Goal: Information Seeking & Learning: Learn about a topic

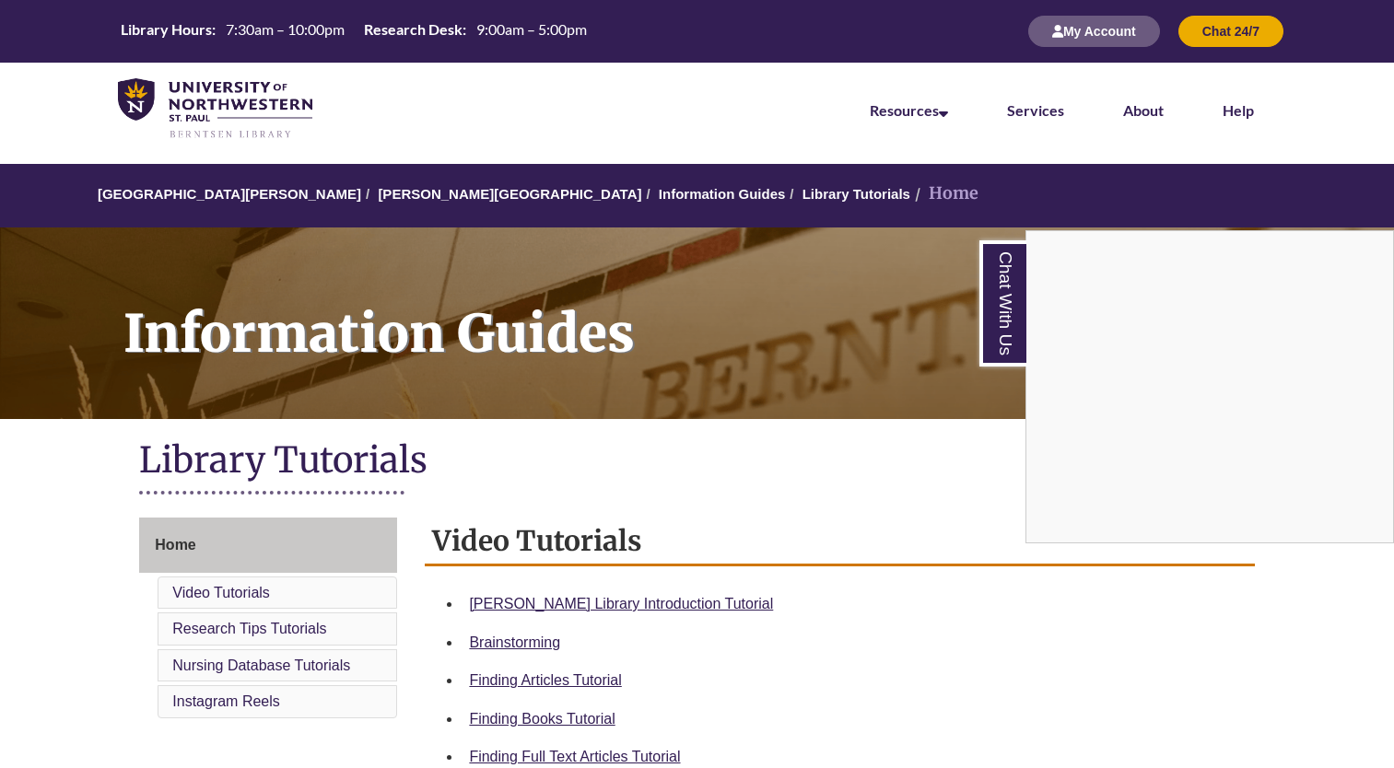
scroll to position [409, 0]
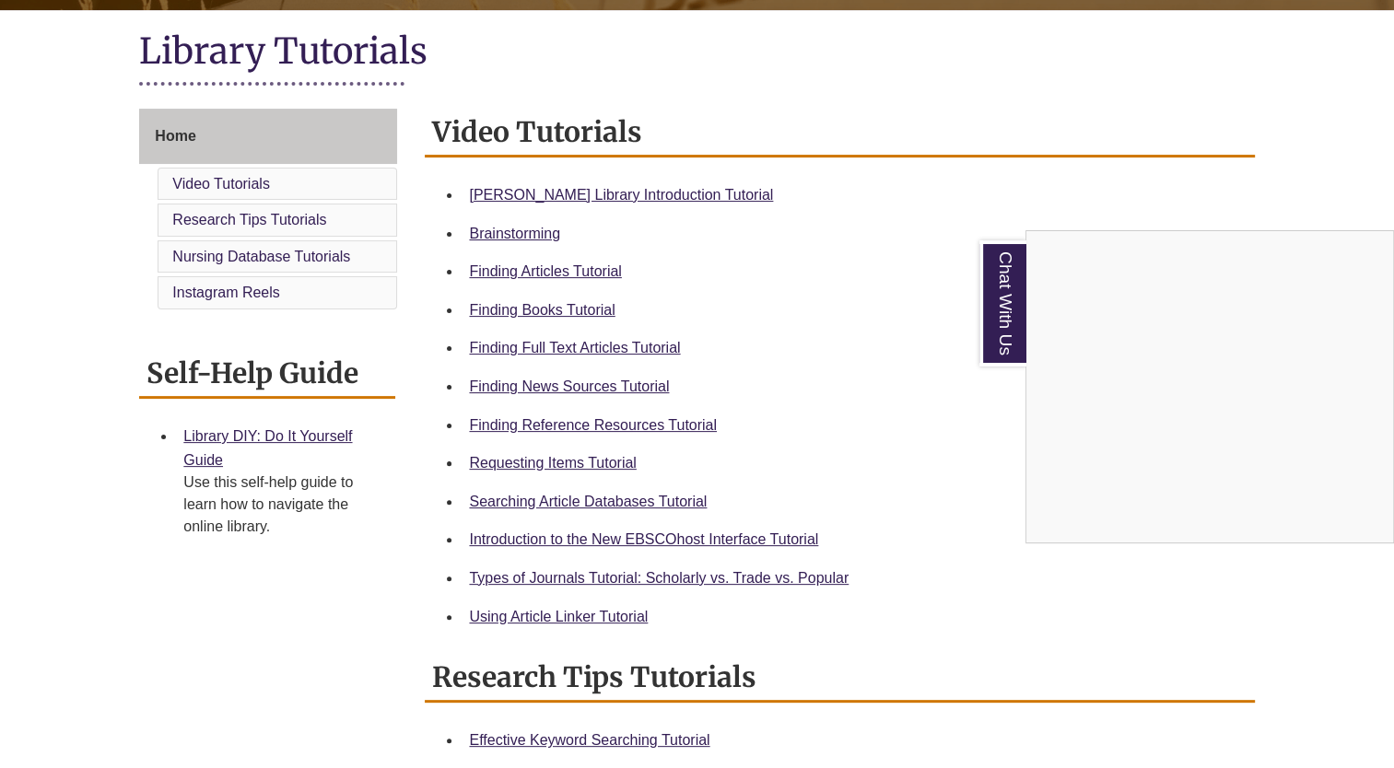
click at [614, 575] on div "Chat With Us" at bounding box center [697, 384] width 1394 height 768
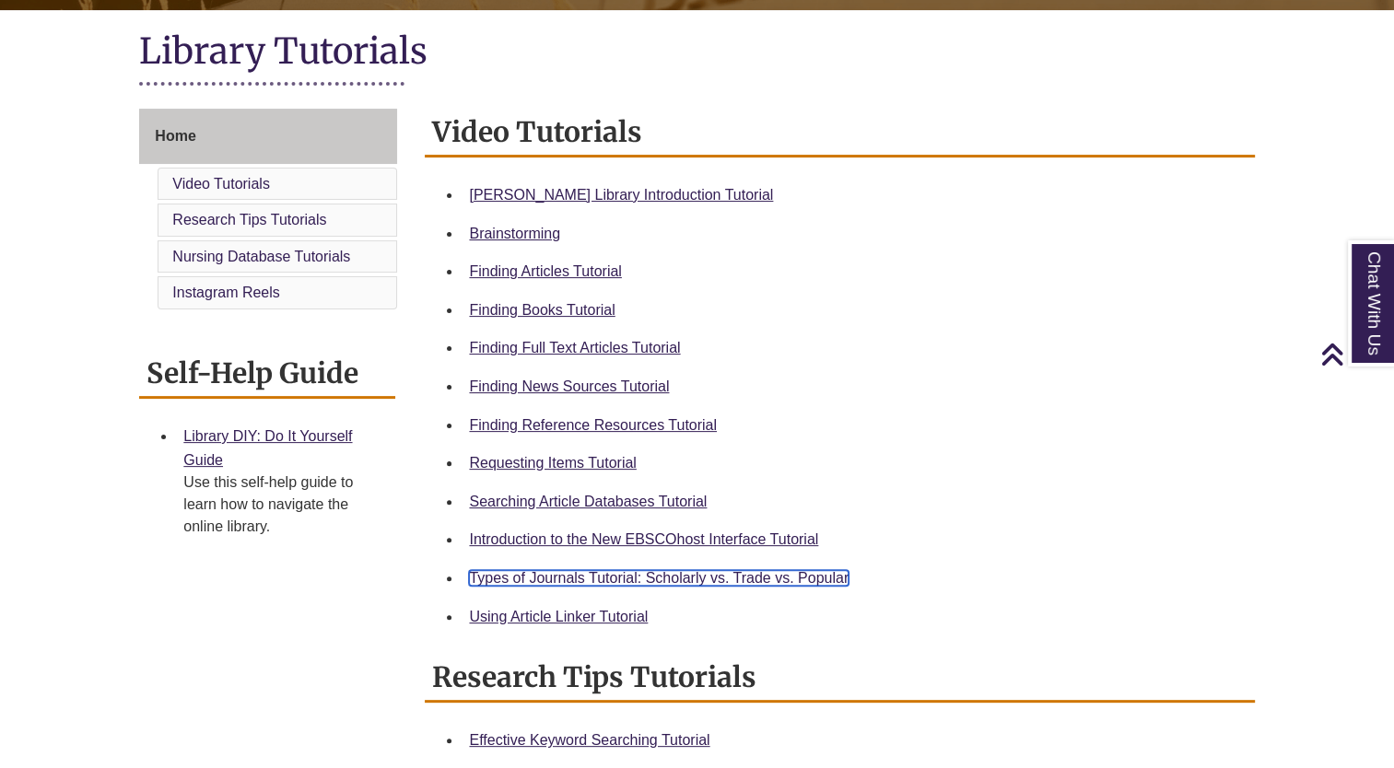
click at [619, 574] on link "Types of Journals Tutorial: Scholarly vs. Trade vs. Popular" at bounding box center [659, 578] width 380 height 16
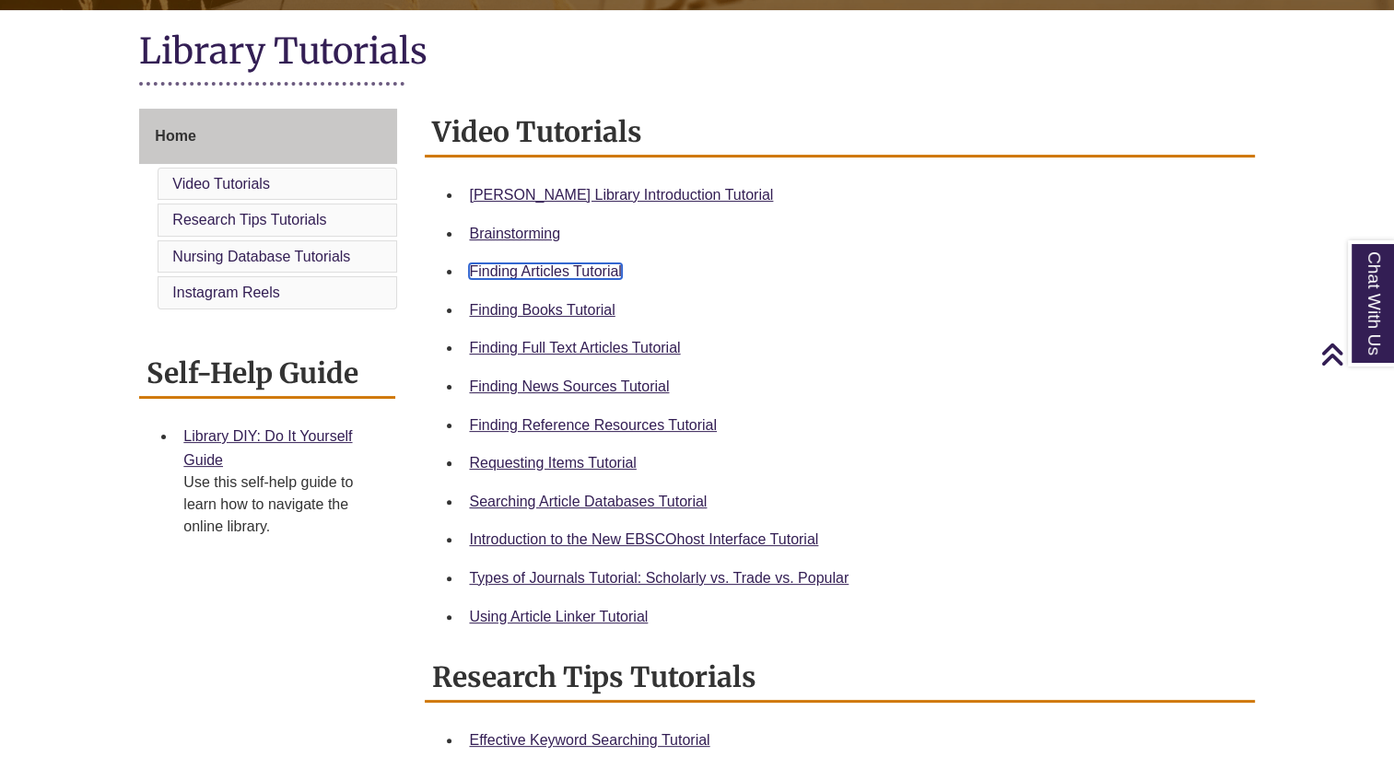
click at [569, 272] on link "Finding Articles Tutorial" at bounding box center [545, 271] width 152 height 16
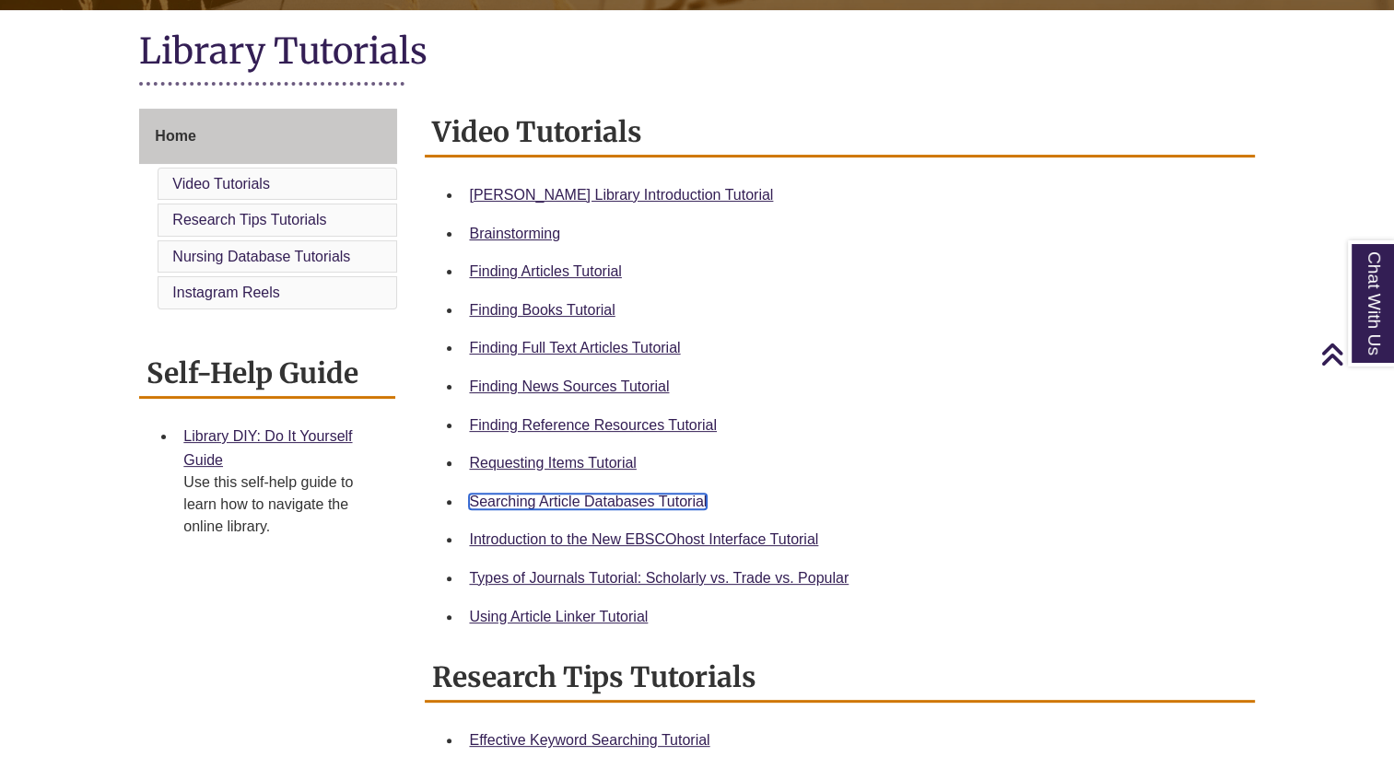
click at [595, 496] on link "Searching Article Databases Tutorial" at bounding box center [588, 502] width 238 height 16
click at [579, 508] on link "Searching Article Databases Tutorial" at bounding box center [588, 502] width 238 height 16
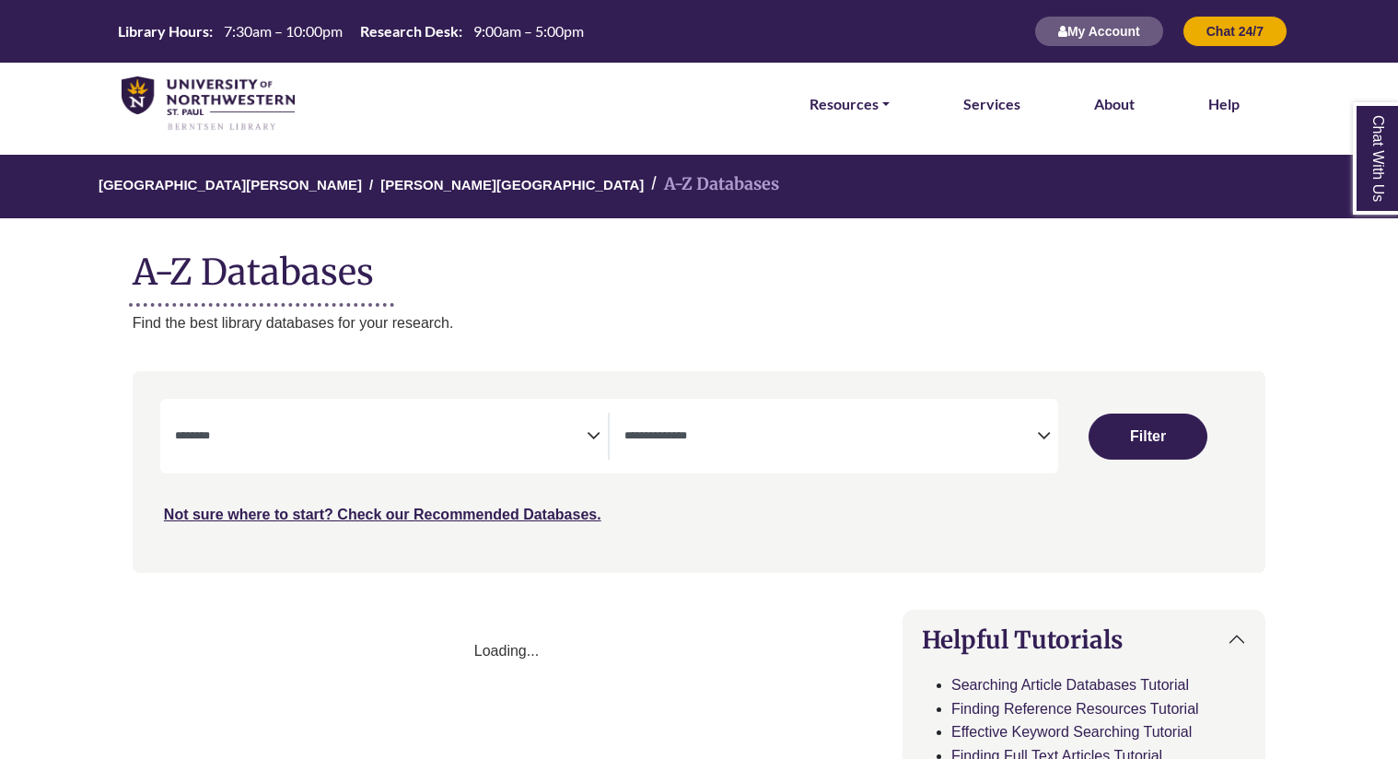
select select "Database Subject Filter"
select select "Database Types Filter"
select select "Database Subject Filter"
select select "Database Types Filter"
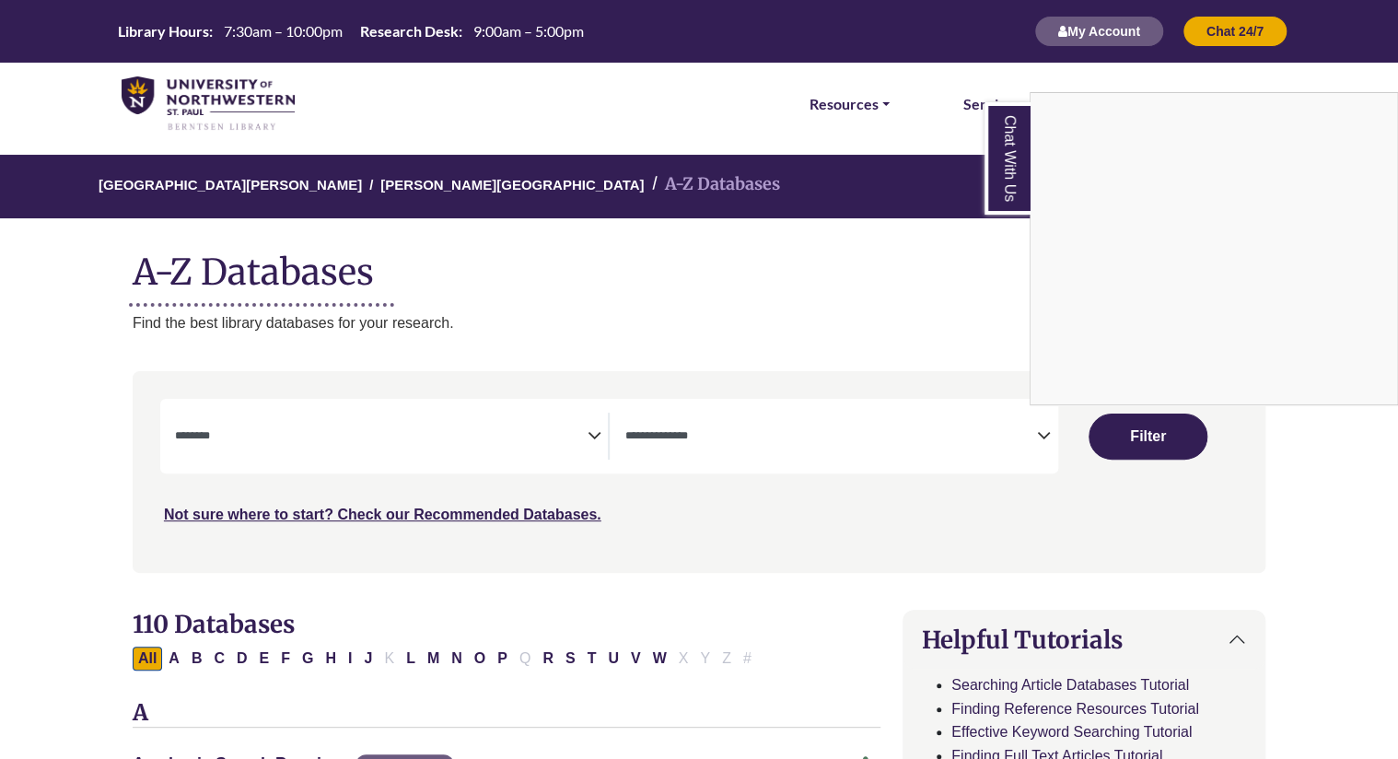
click at [590, 432] on div "Chat With Us" at bounding box center [699, 379] width 1398 height 759
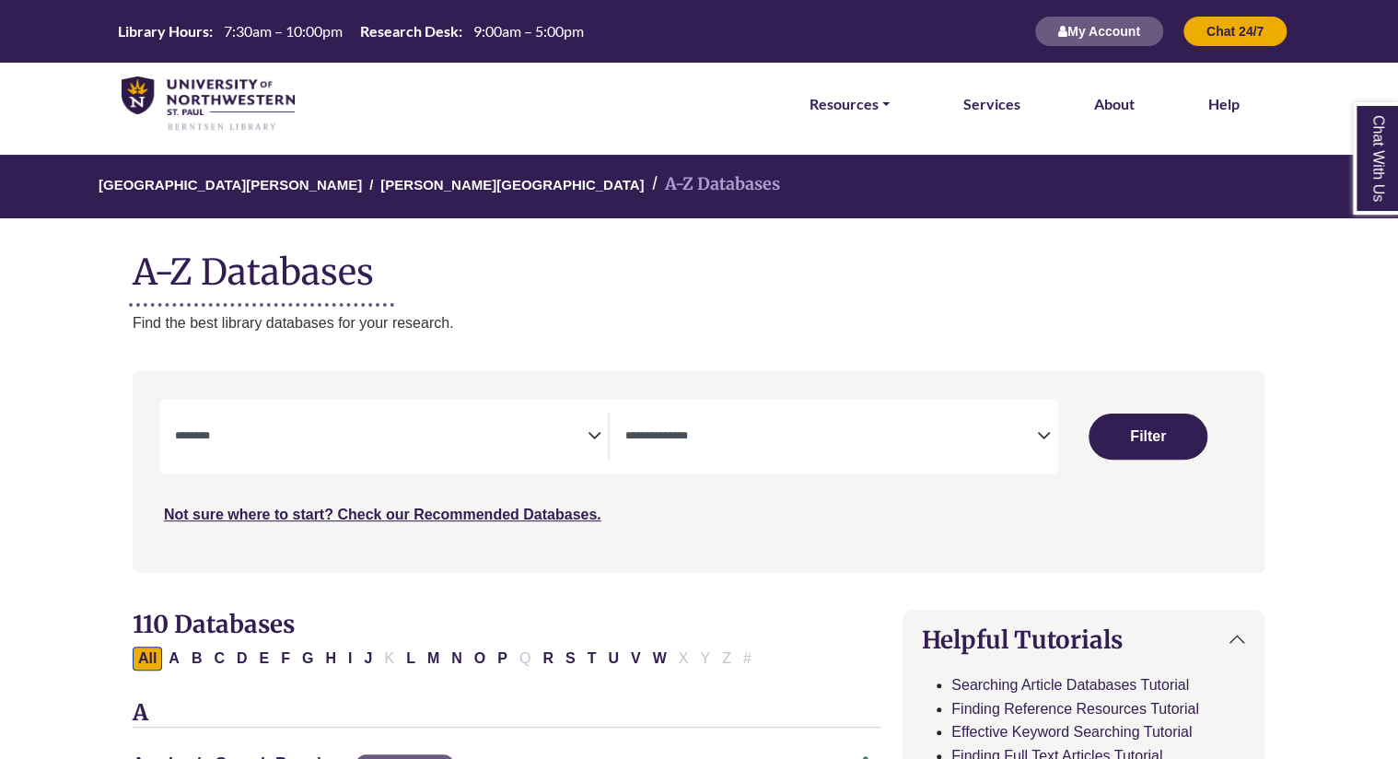
drag, startPoint x: 590, startPoint y: 432, endPoint x: 548, endPoint y: 421, distance: 42.9
click at [548, 421] on span "Search filters" at bounding box center [381, 436] width 413 height 47
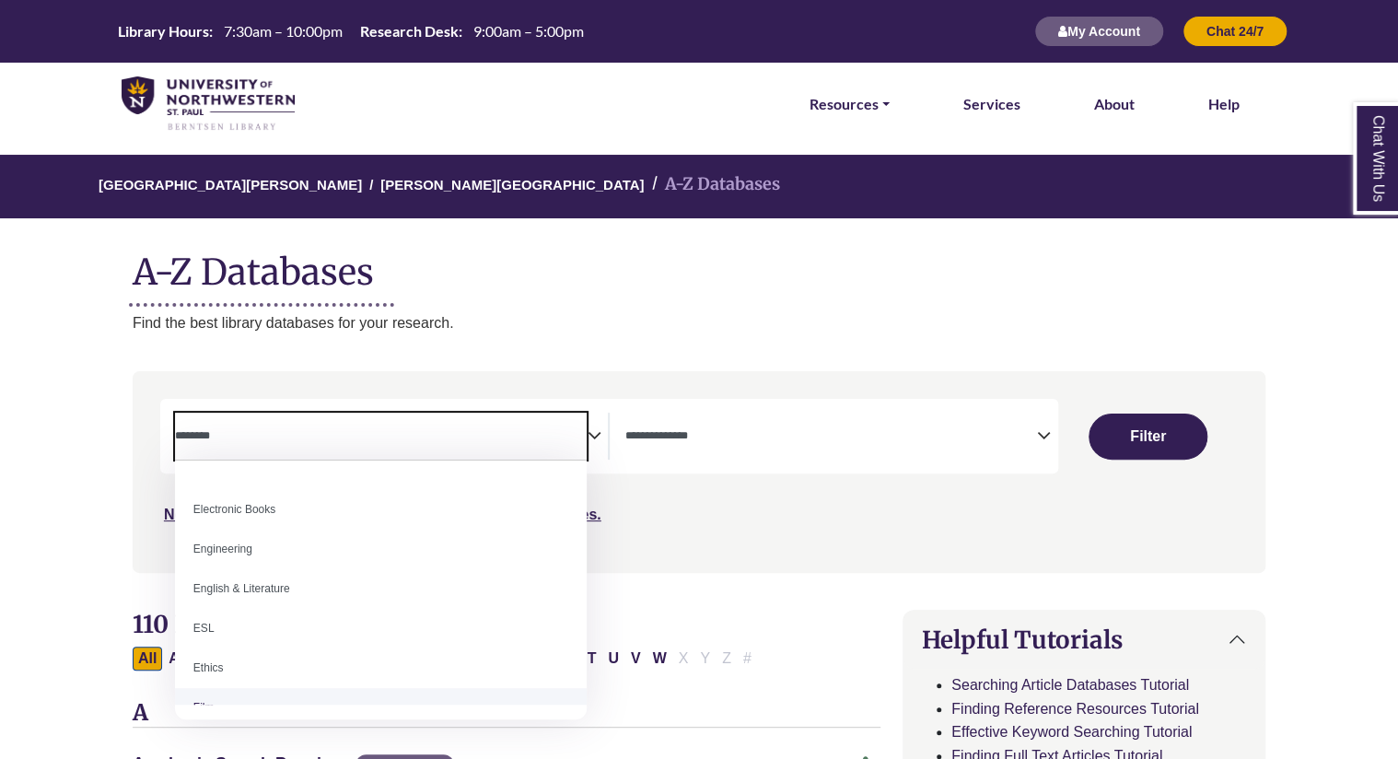
scroll to position [534, 0]
select select "*****"
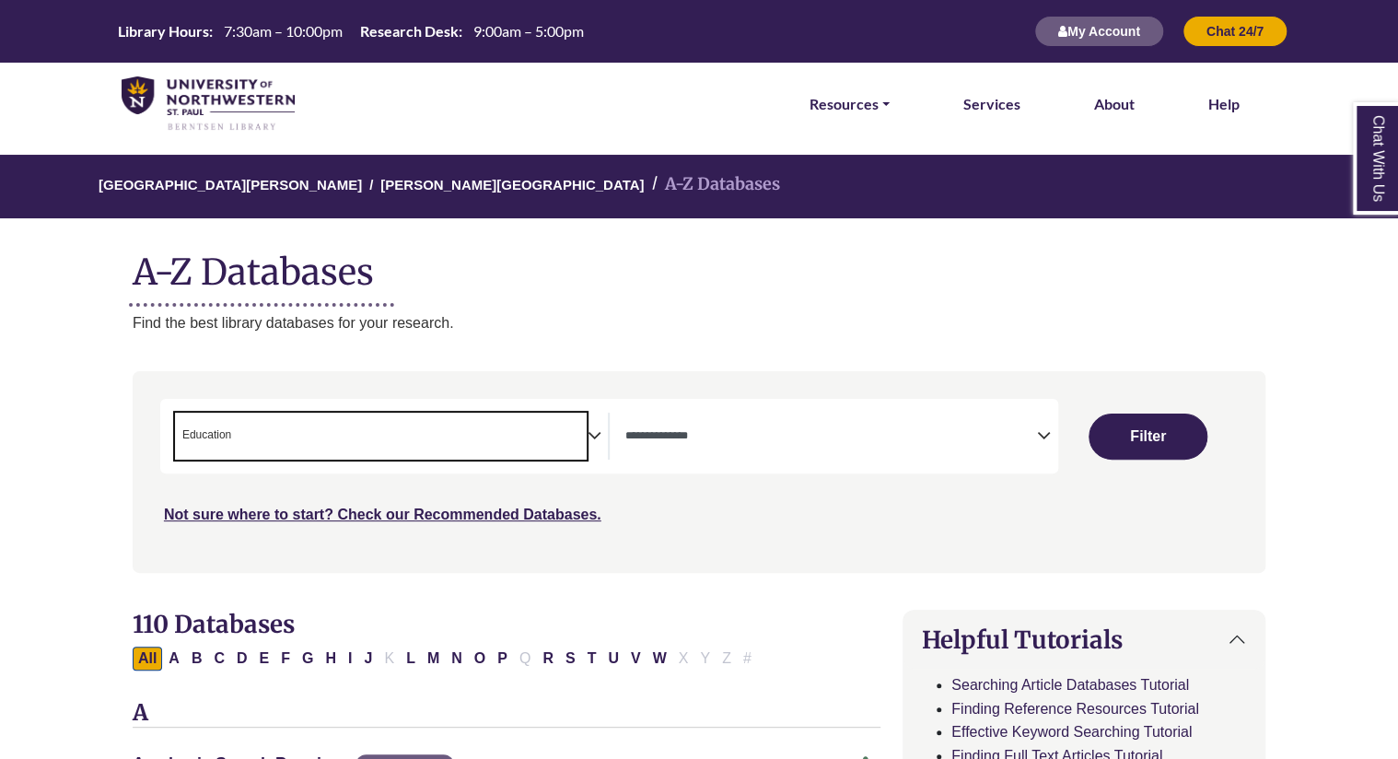
scroll to position [232, 0]
click at [559, 440] on span "× Education" at bounding box center [381, 436] width 413 height 47
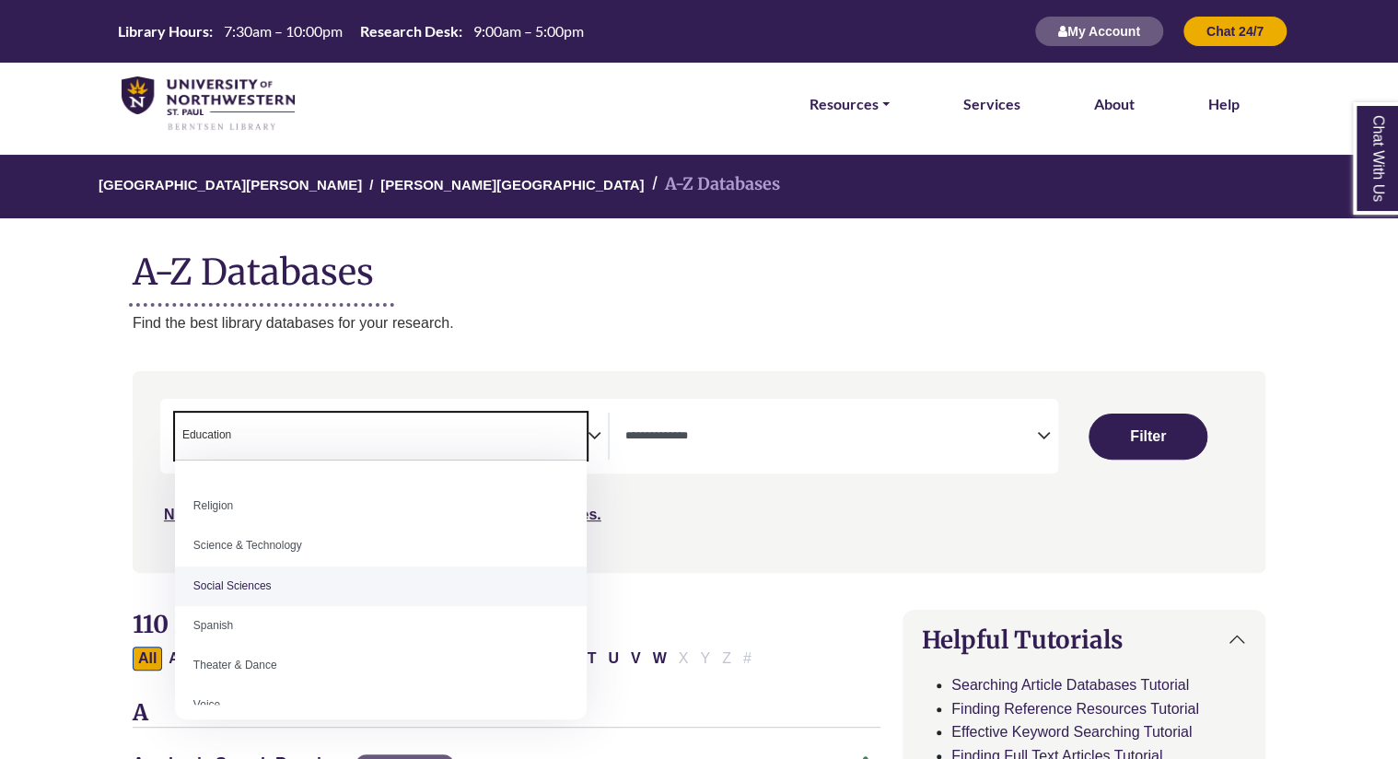
scroll to position [1536, 0]
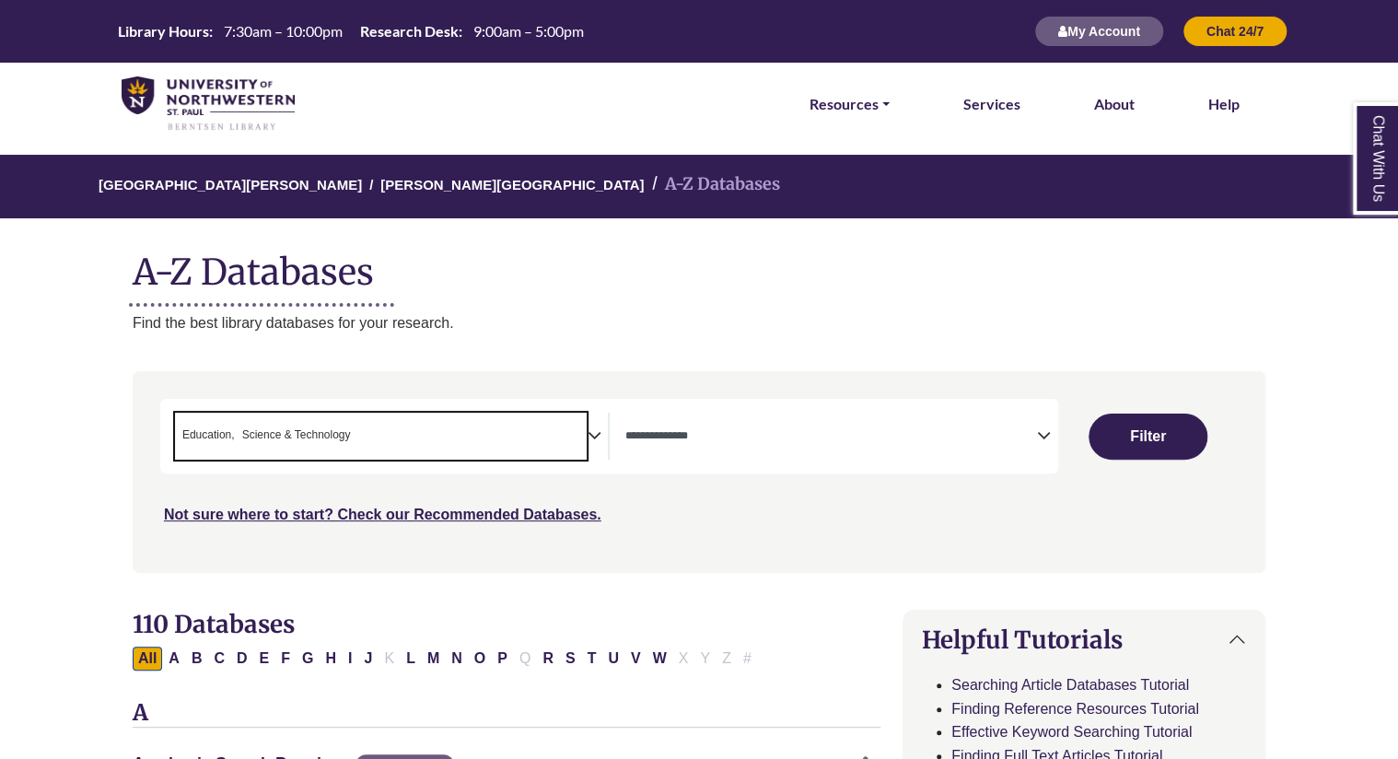
click at [545, 430] on span "× Education × Science & Technology" at bounding box center [381, 436] width 413 height 47
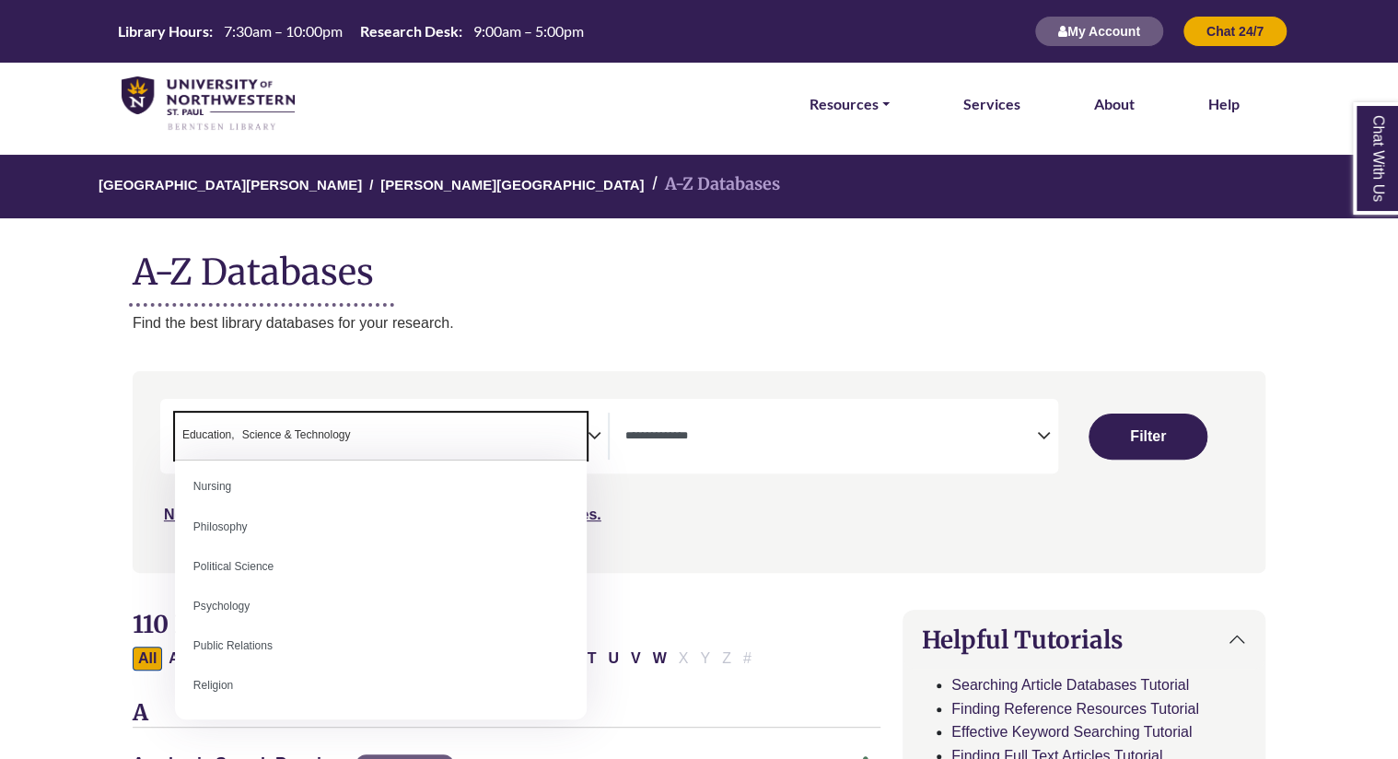
scroll to position [1402, 0]
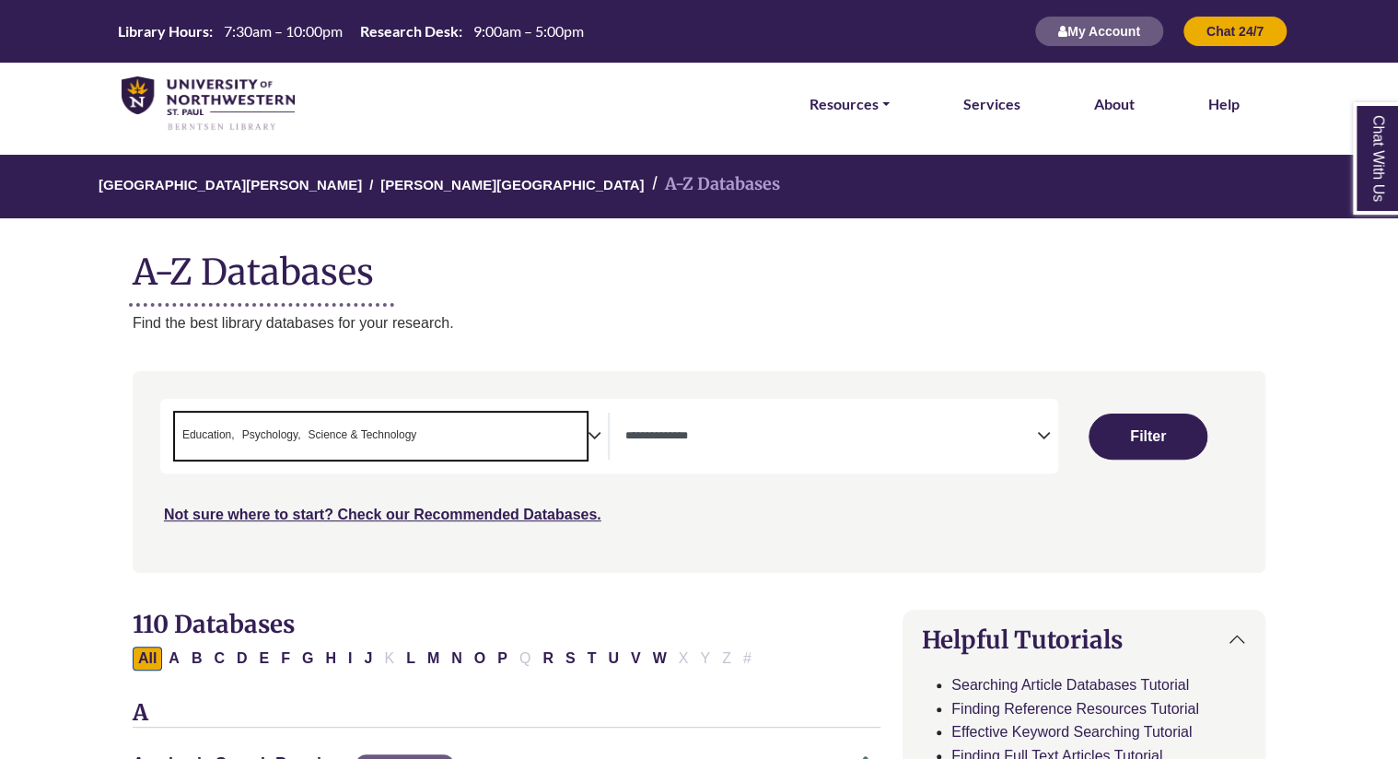
click at [444, 430] on span "× Education × Psychology × Science & Technology" at bounding box center [381, 436] width 413 height 47
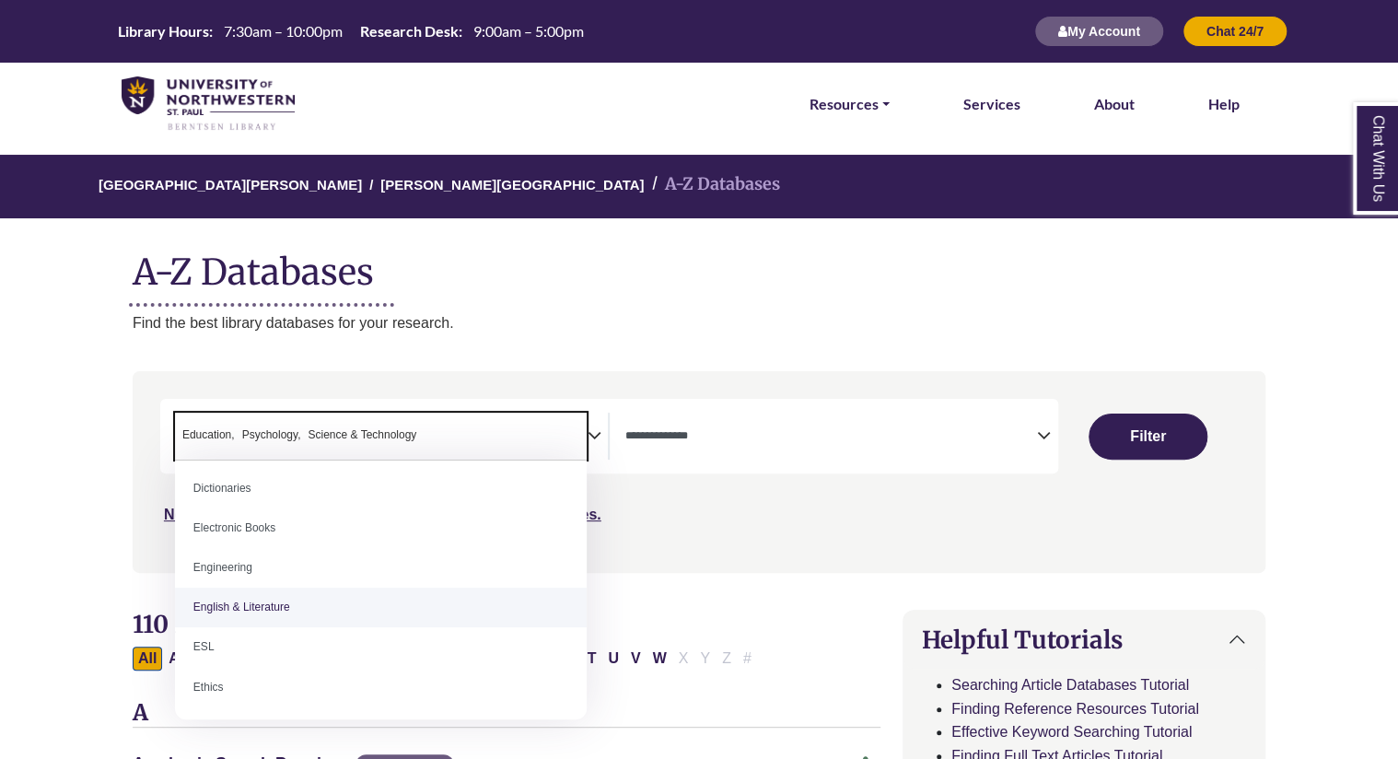
scroll to position [607, 0]
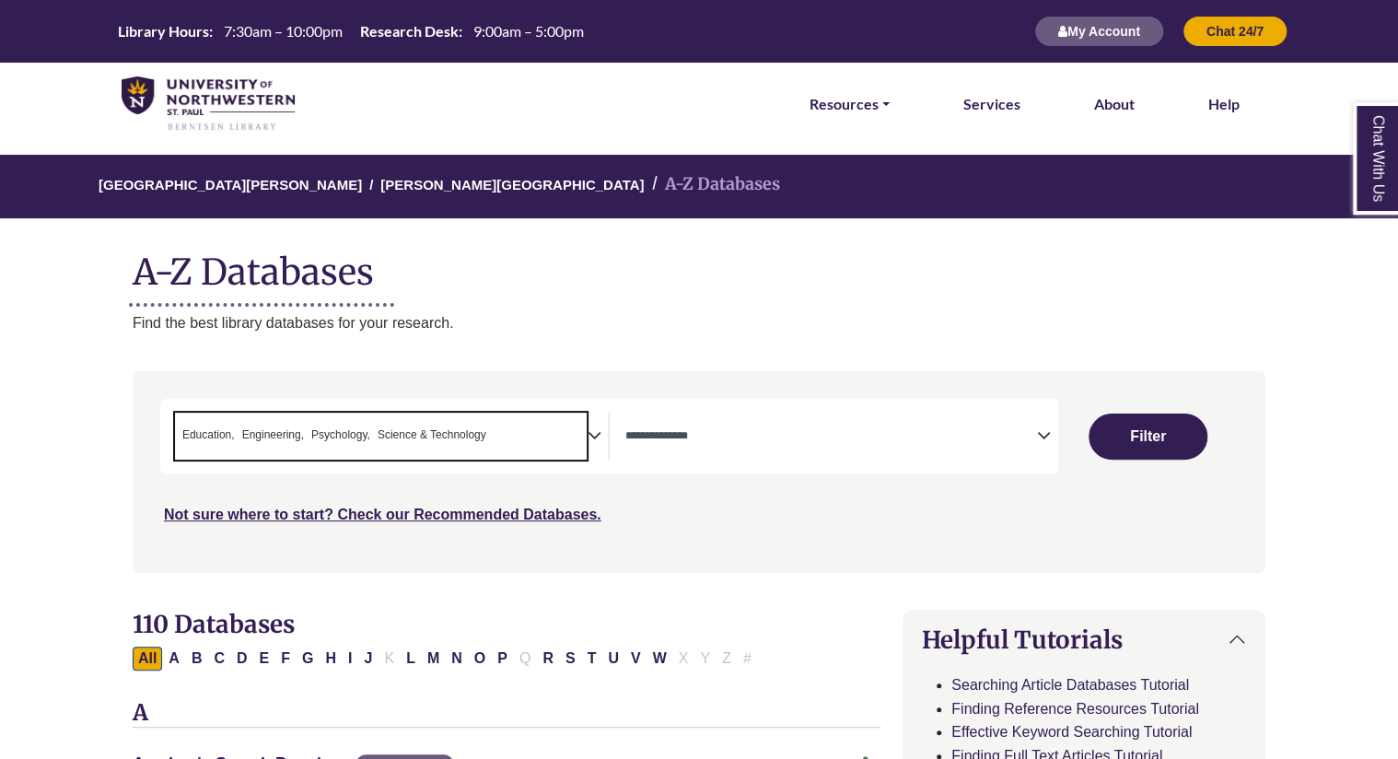
click at [969, 462] on div "**********" at bounding box center [609, 436] width 898 height 75
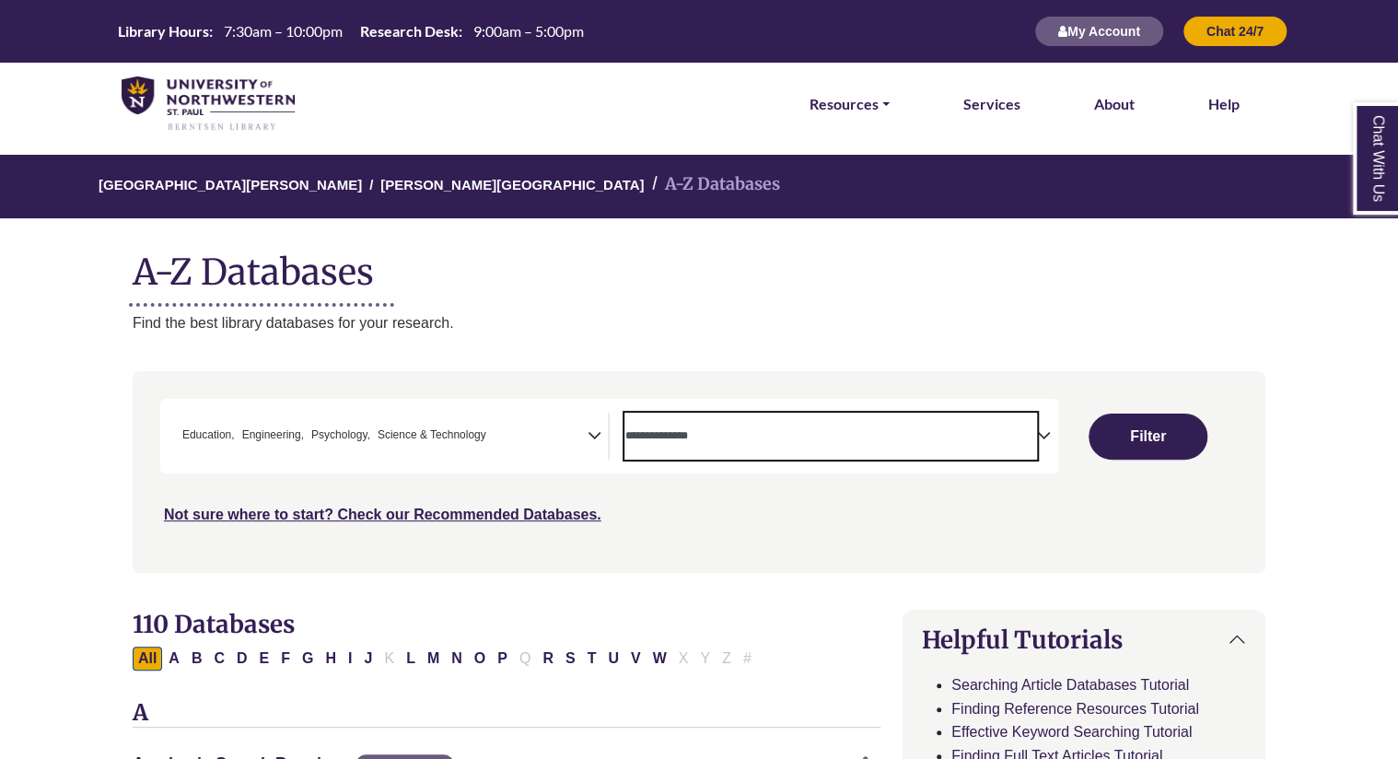
click at [954, 449] on span "Search filters" at bounding box center [831, 436] width 413 height 47
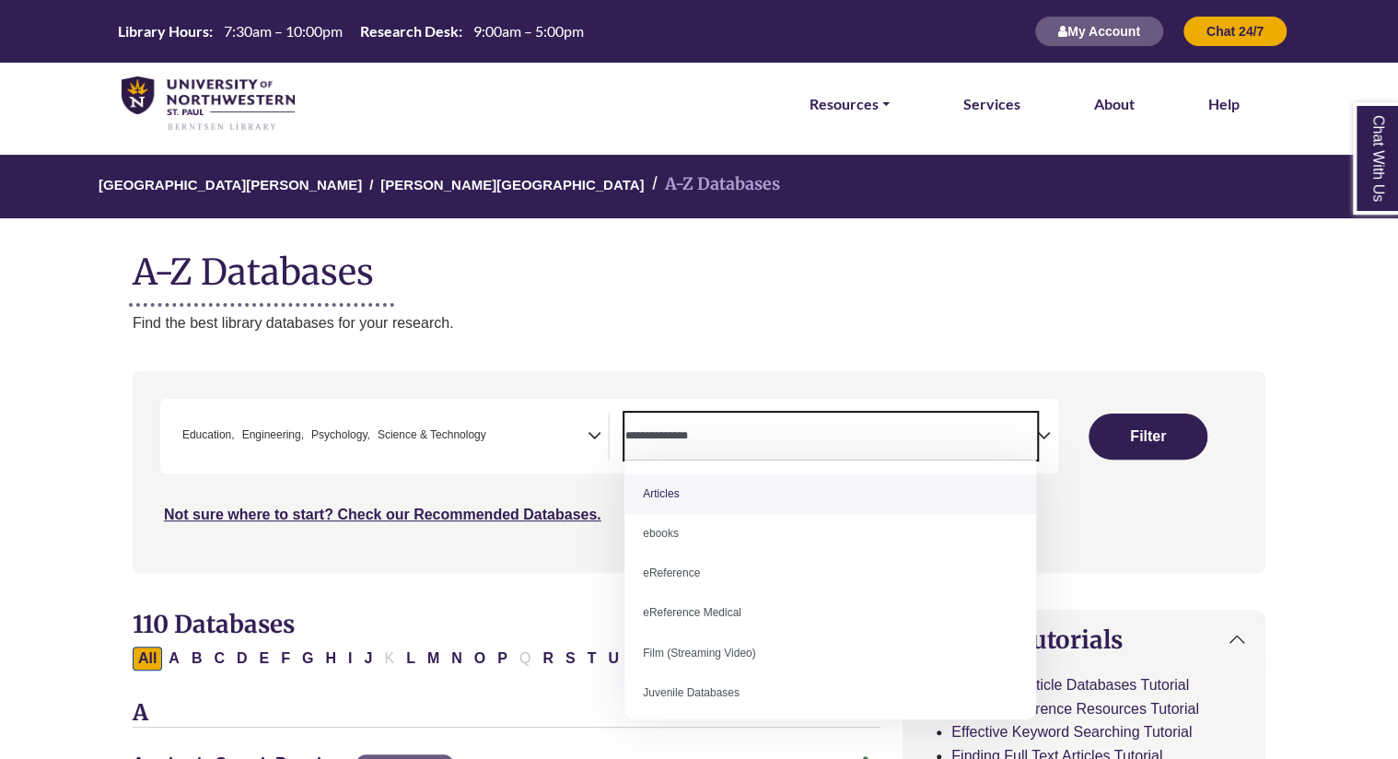
click at [954, 449] on span "Search filters" at bounding box center [831, 436] width 413 height 47
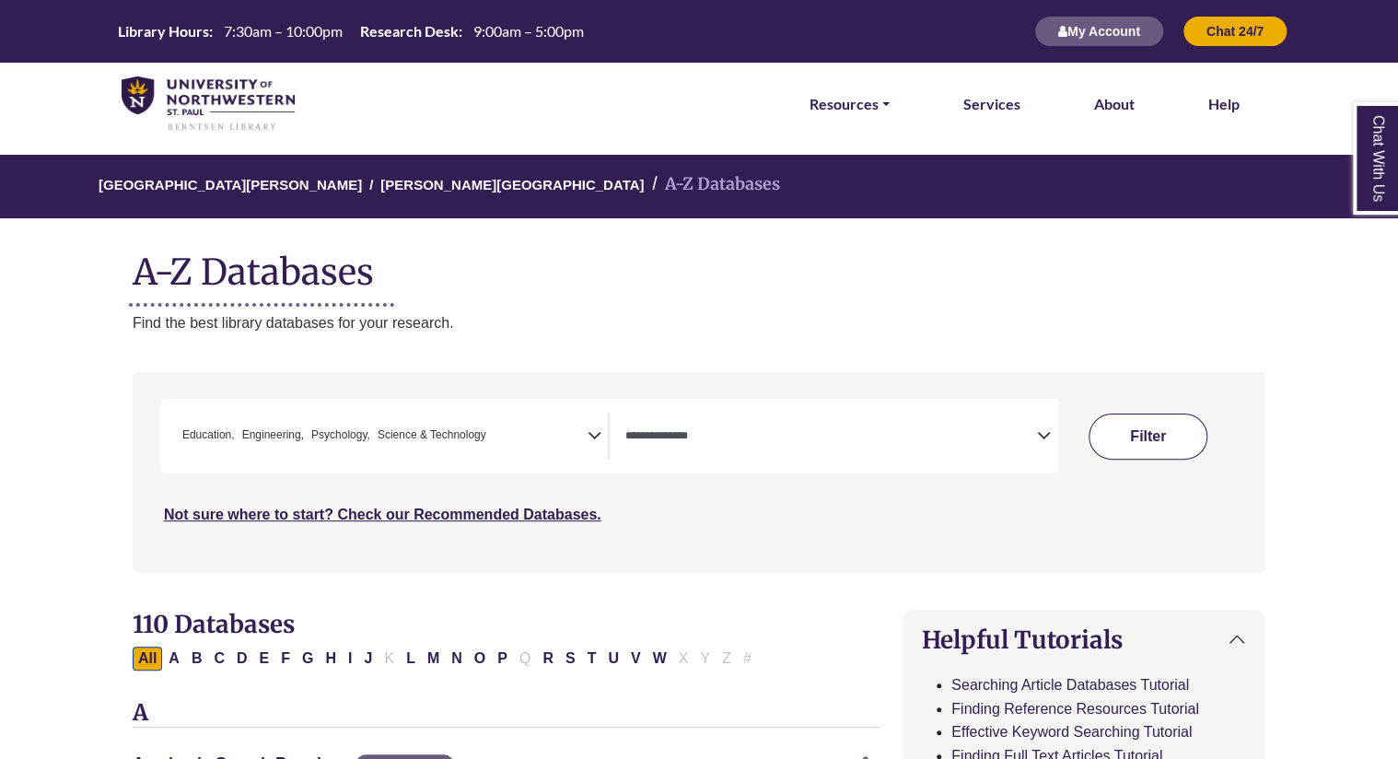
click at [1120, 435] on button "Filter" at bounding box center [1148, 437] width 118 height 46
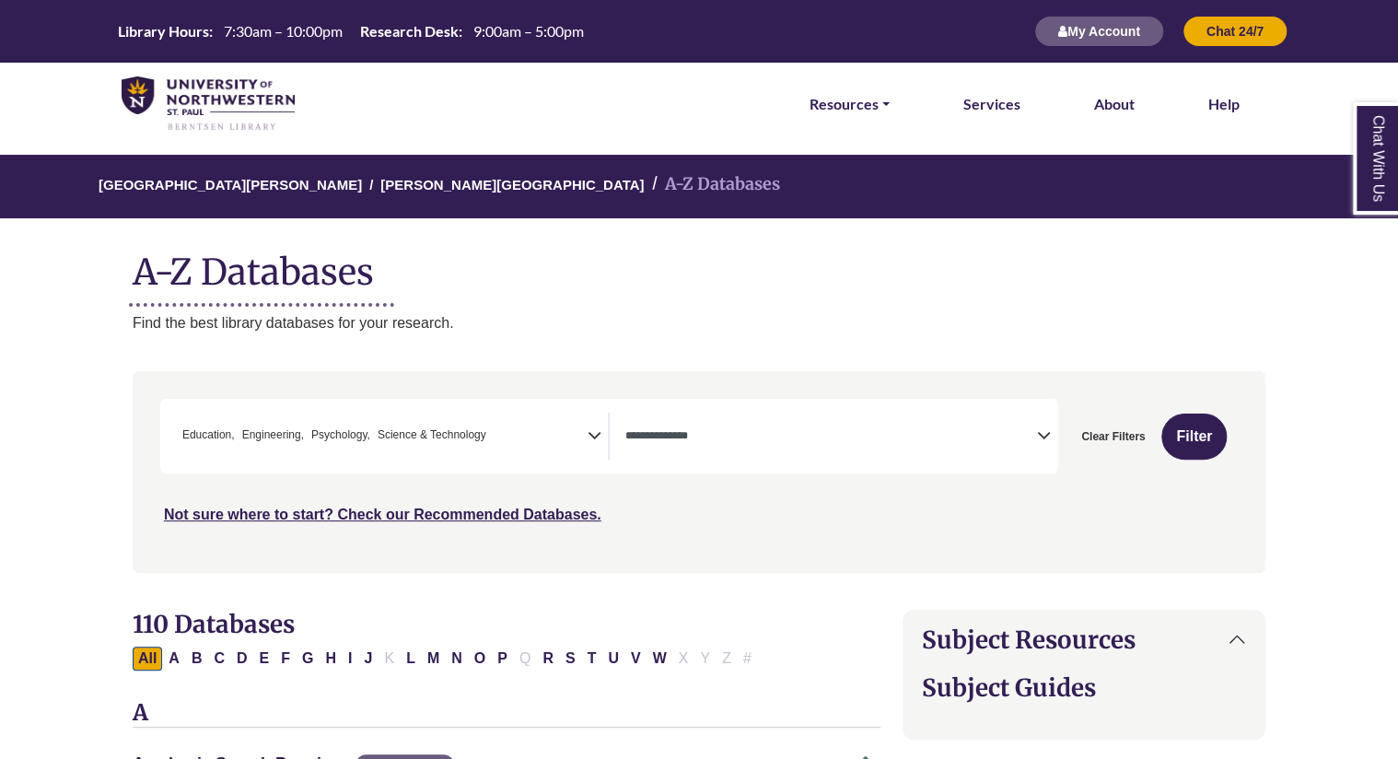
select select "Database Types Filter"
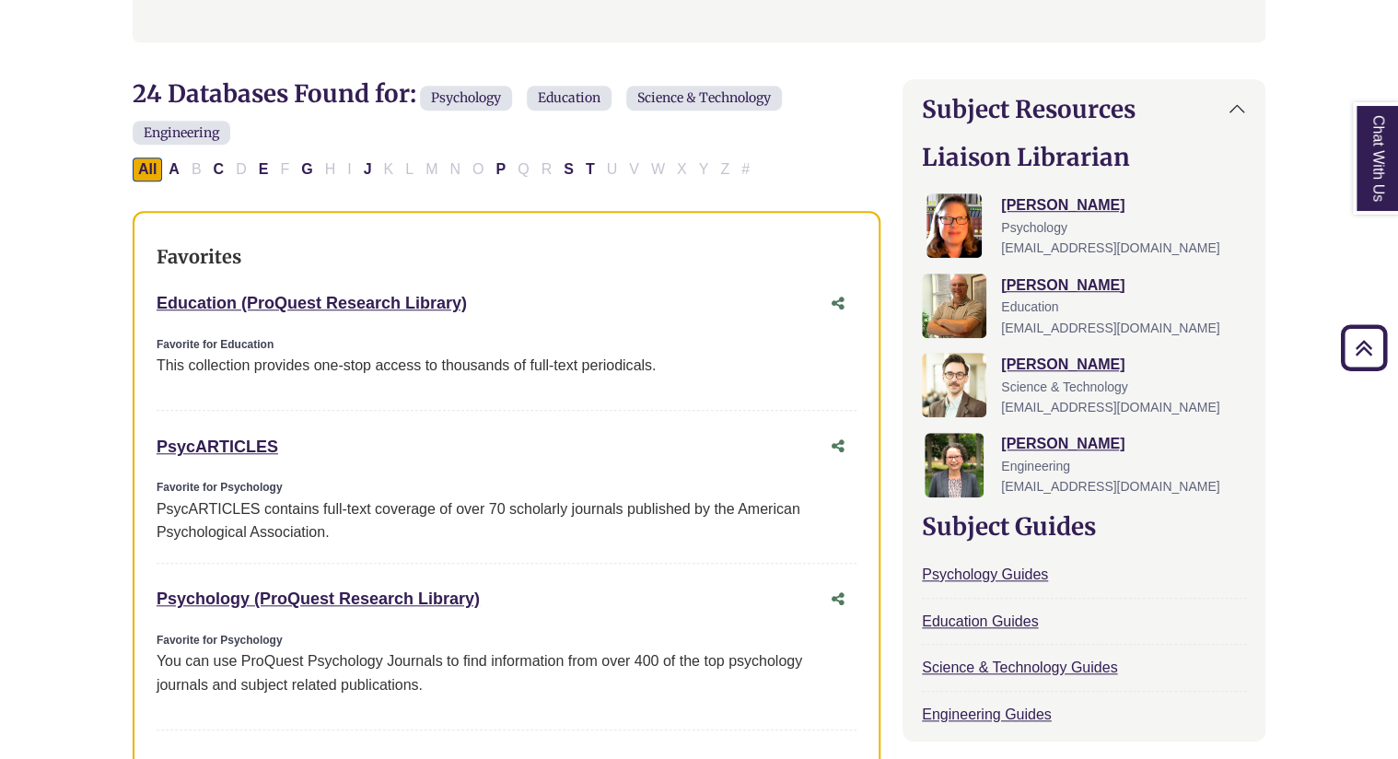
scroll to position [532, 0]
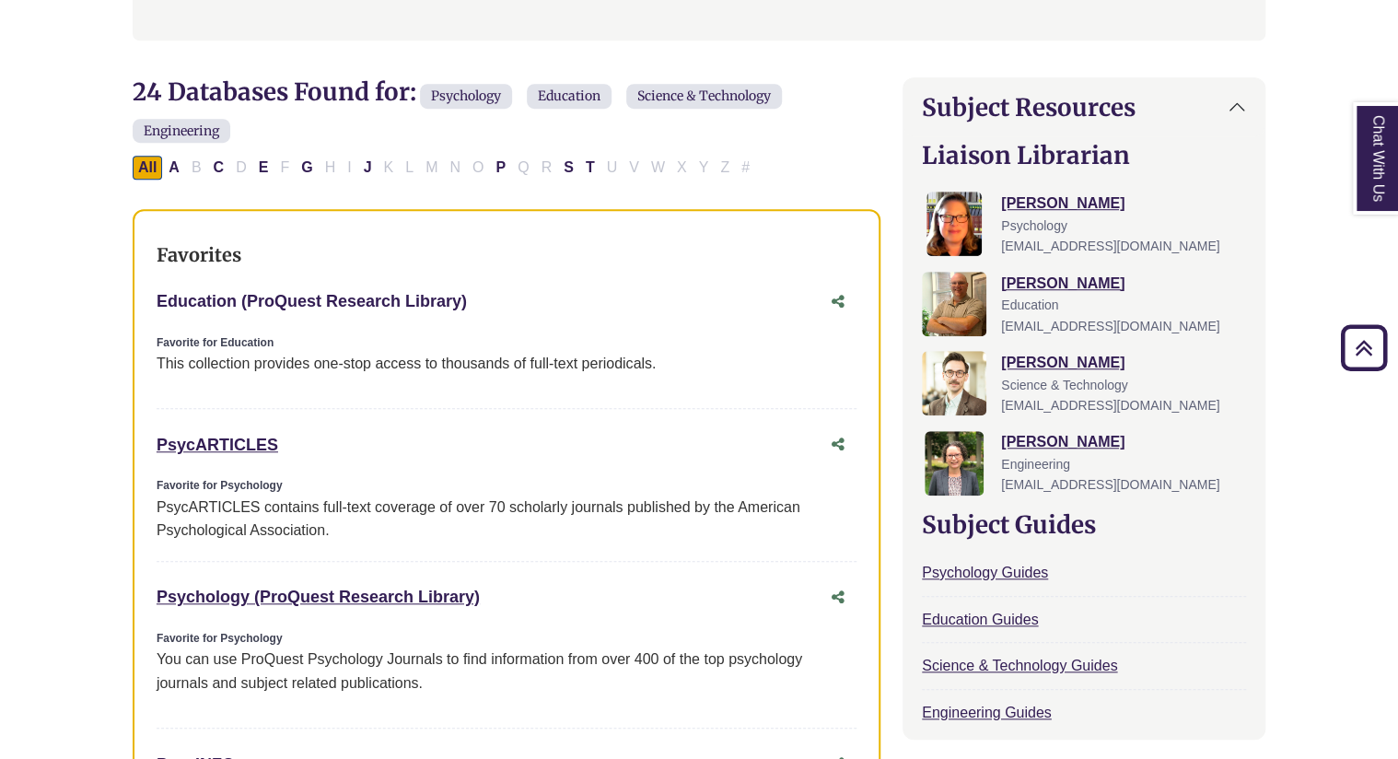
drag, startPoint x: 486, startPoint y: 307, endPoint x: 158, endPoint y: 300, distance: 328.0
click at [158, 300] on div "Education (ProQuest Research Library) This link opens in a new window" at bounding box center [488, 301] width 663 height 27
copy link "Education (ProQuest Research Library)"
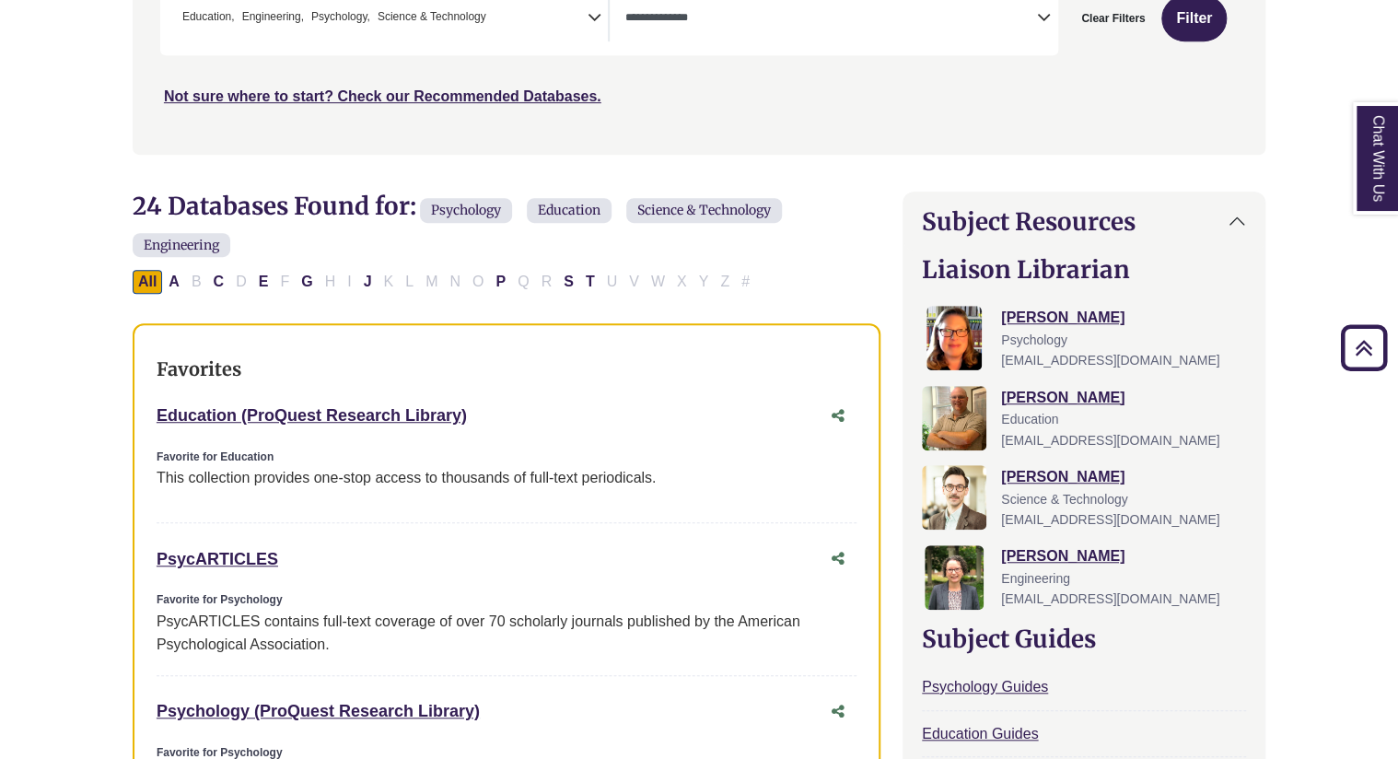
scroll to position [413, 0]
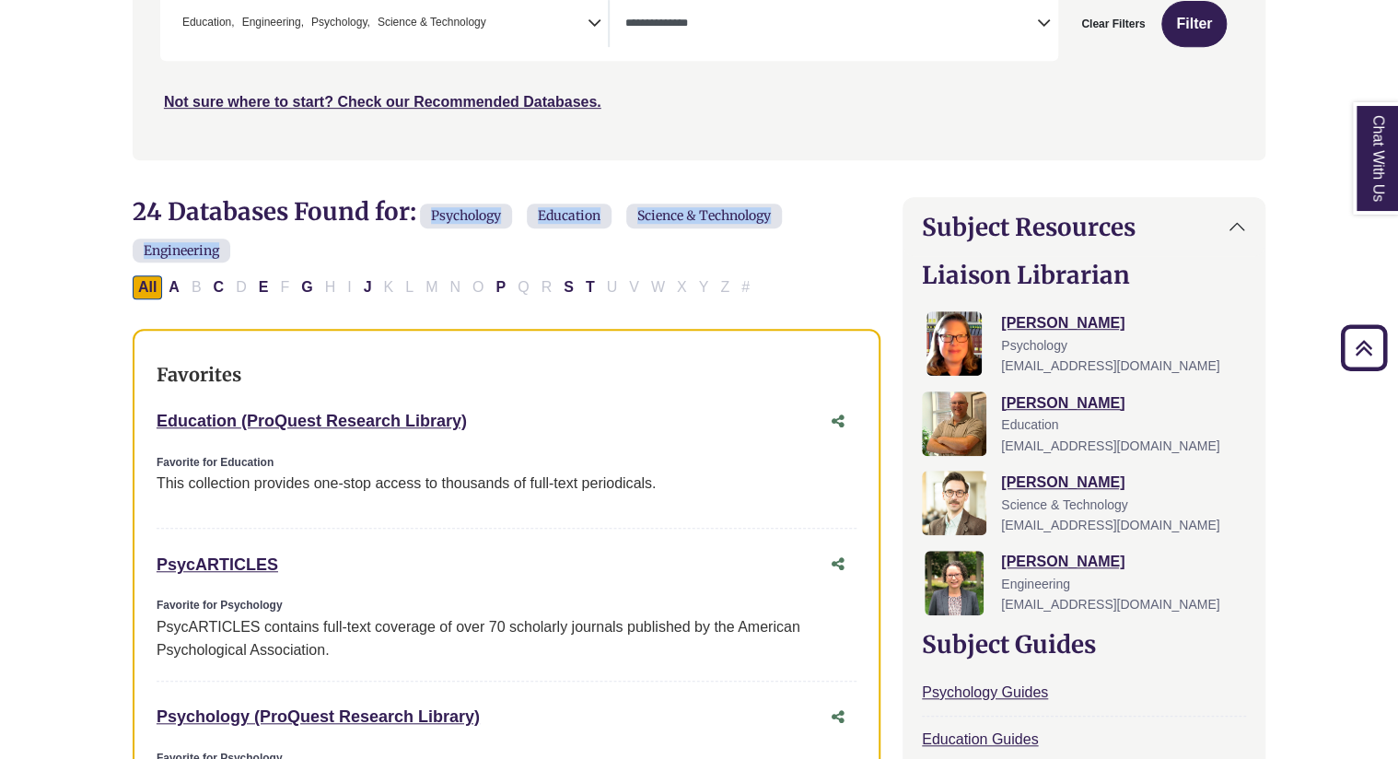
drag, startPoint x: 248, startPoint y: 260, endPoint x: 428, endPoint y: 208, distance: 187.8
click at [428, 208] on h2 "24 Databases Found for: Psychology Education Science & Technology Engineering E…" at bounding box center [507, 232] width 748 height 70
copy h2 "Psychology Education Science & Technology Engineering"
drag, startPoint x: 487, startPoint y: 418, endPoint x: 153, endPoint y: 425, distance: 334.4
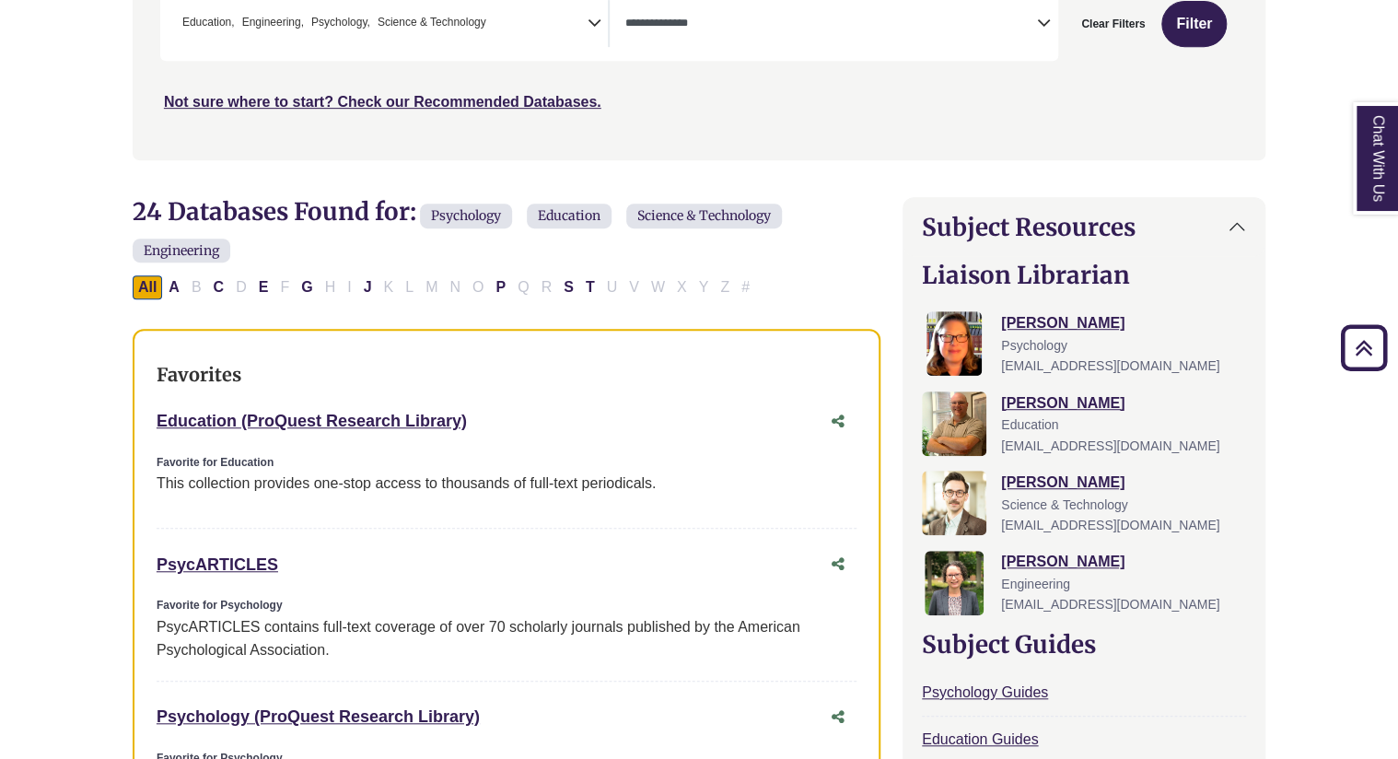
click at [153, 425] on div "Favorites Education (ProQuest Research Library) This link opens in a new window…" at bounding box center [507, 682] width 748 height 706
copy link "Education (ProQuest Research Library)"
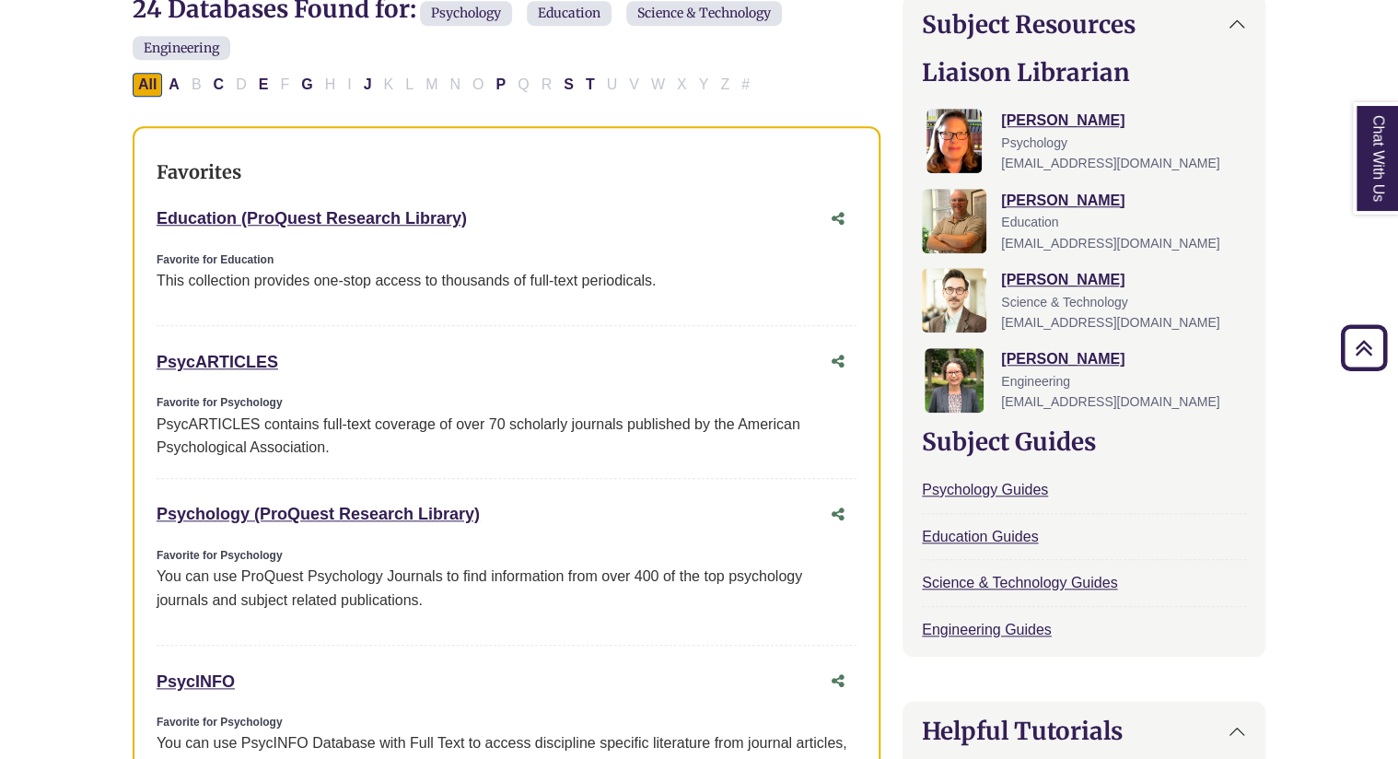
scroll to position [601, 0]
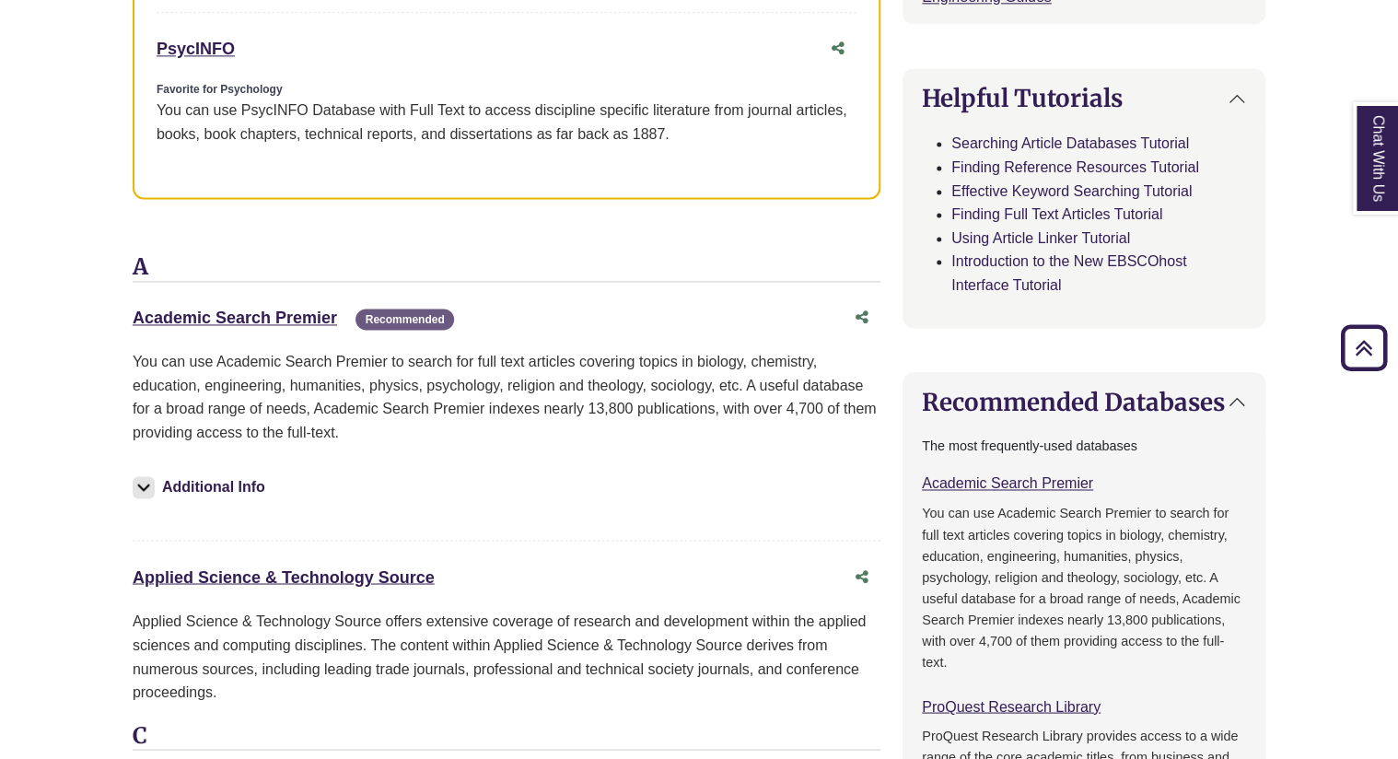
scroll to position [1250, 0]
drag, startPoint x: 353, startPoint y: 316, endPoint x: 136, endPoint y: 315, distance: 216.5
click at [136, 315] on div "Academic Search Premier This link opens in a new window Recommended" at bounding box center [488, 316] width 711 height 27
copy div "Academic Search Premier This link opens in a new window"
click at [496, 475] on div "Additional Info" at bounding box center [507, 489] width 748 height 63
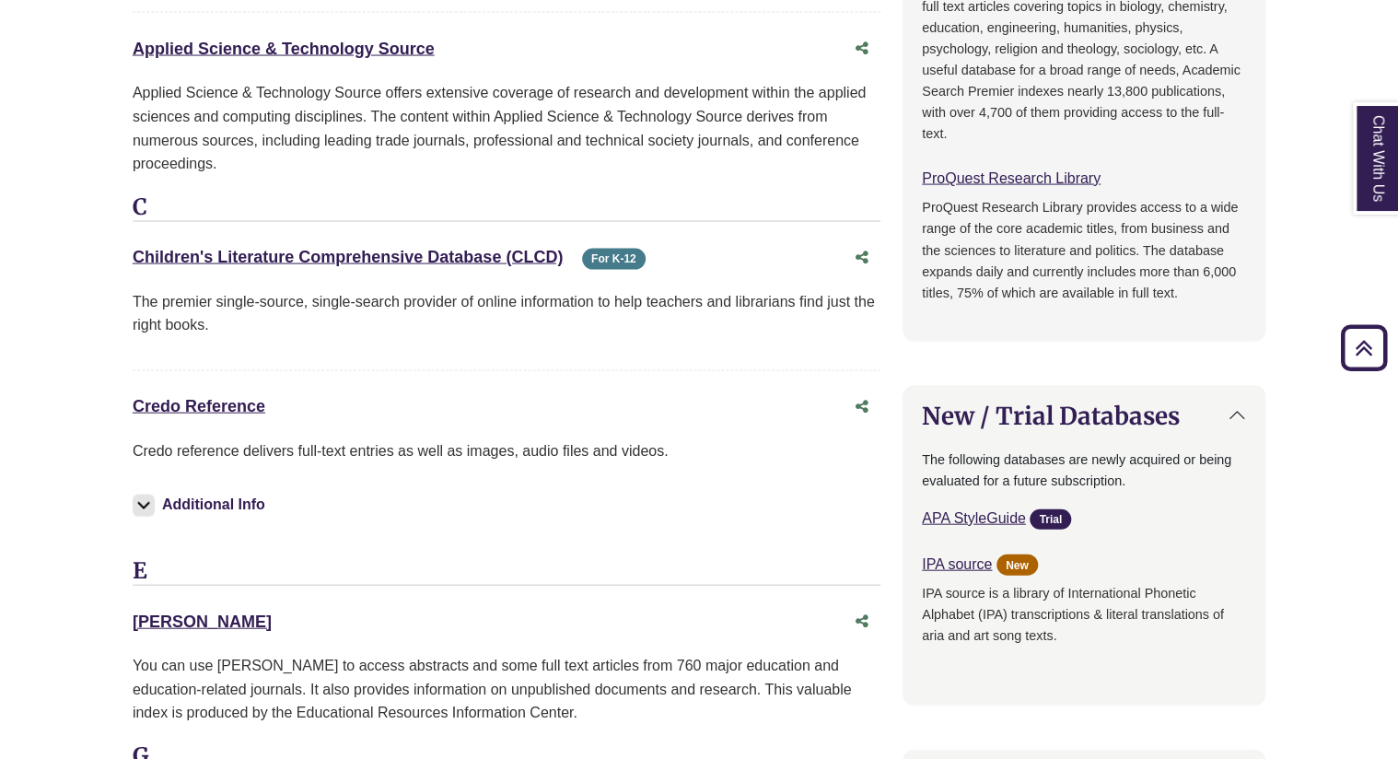
scroll to position [1776, 0]
drag, startPoint x: 567, startPoint y: 258, endPoint x: 124, endPoint y: 247, distance: 443.2
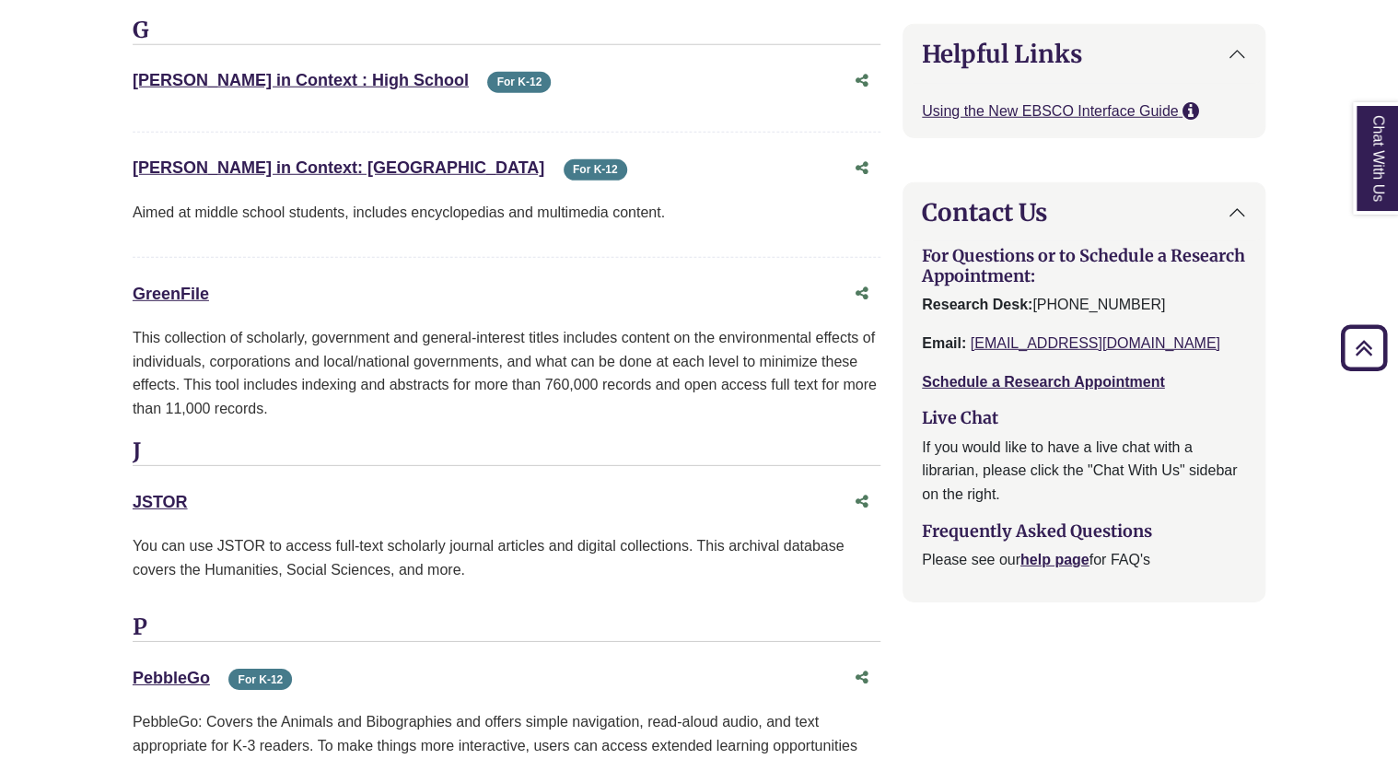
scroll to position [2503, 0]
drag, startPoint x: 199, startPoint y: 496, endPoint x: 121, endPoint y: 497, distance: 78.3
click at [122, 497] on div "24 Databases Found for: Psychology Education Science & Technology Engineering E…" at bounding box center [507, 401] width 770 height 4589
copy link "JSTOR"
click at [309, 497] on div "JSTOR This link opens in a new window" at bounding box center [488, 501] width 711 height 27
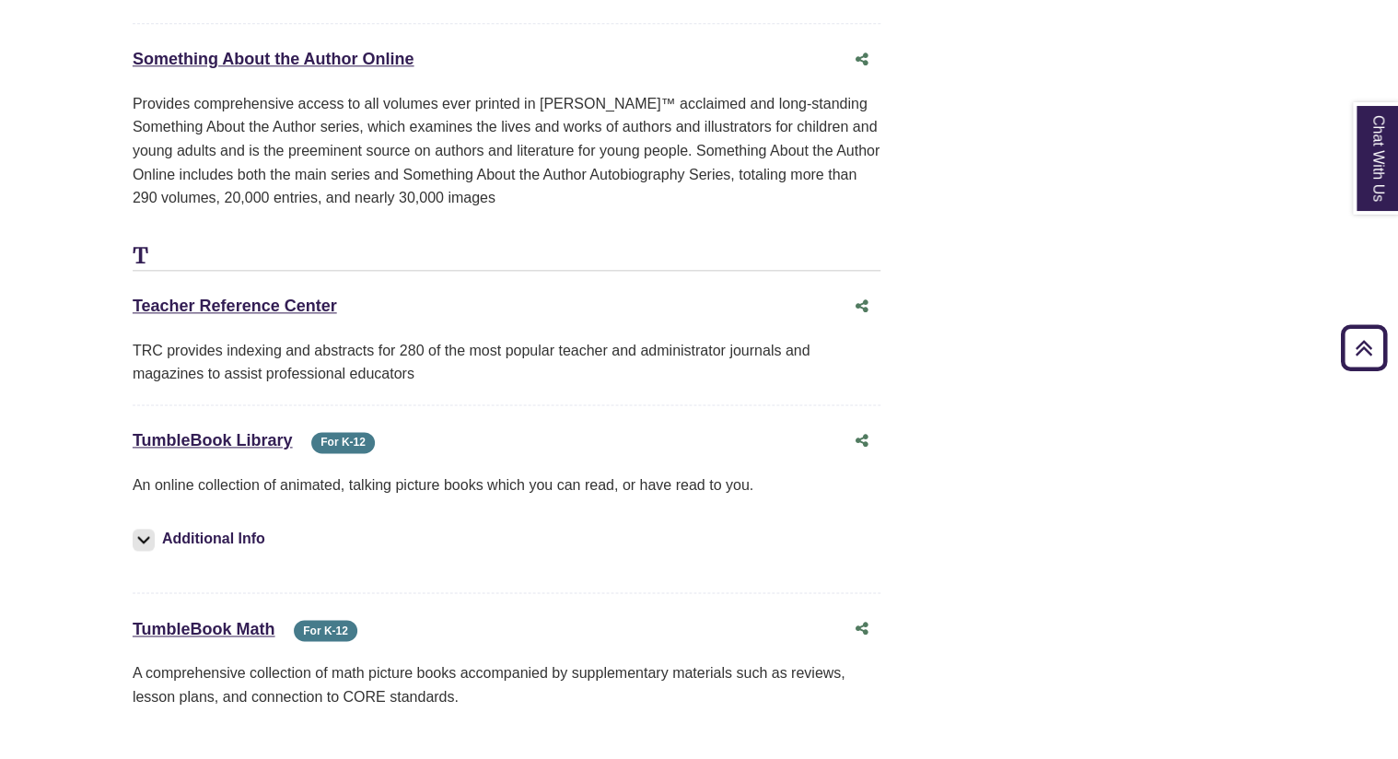
scroll to position [4433, 0]
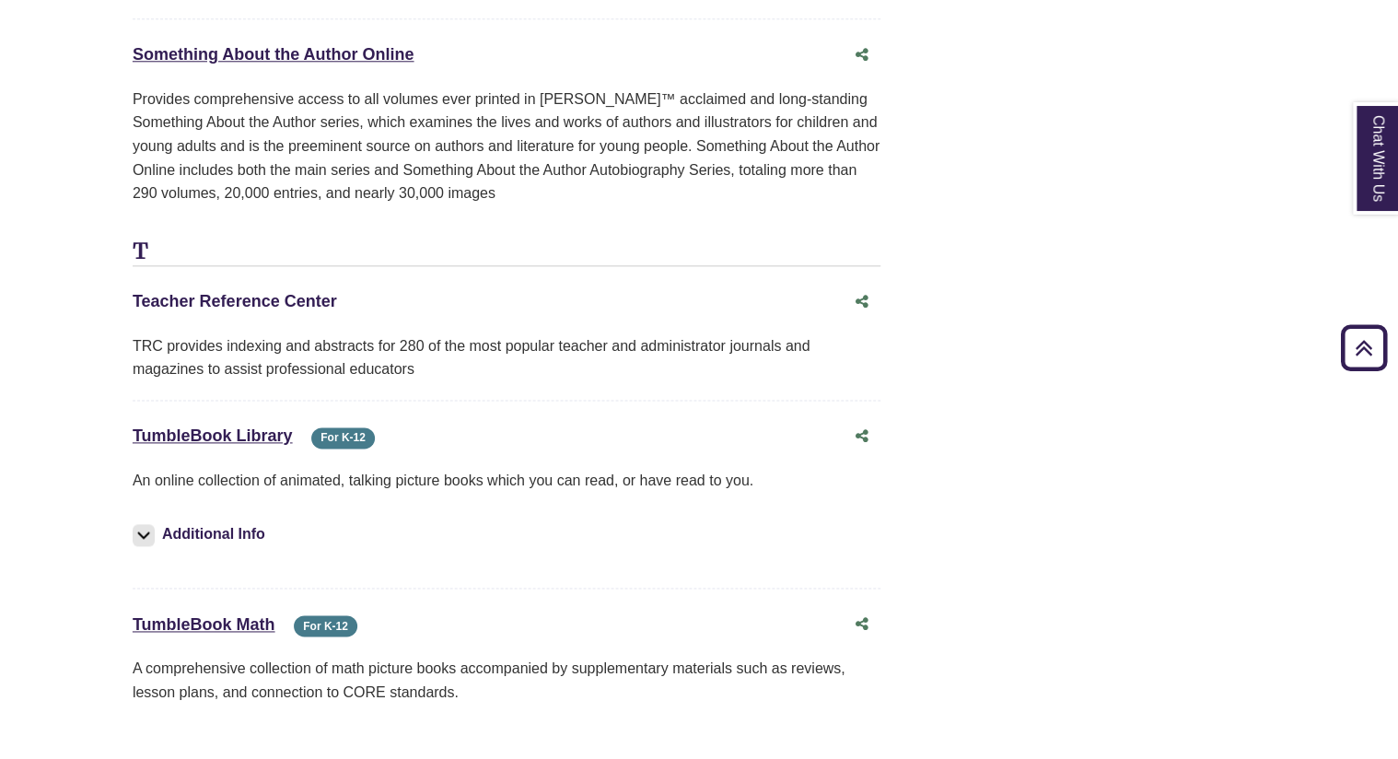
drag, startPoint x: 361, startPoint y: 293, endPoint x: 135, endPoint y: 286, distance: 225.8
drag, startPoint x: 135, startPoint y: 286, endPoint x: 406, endPoint y: 289, distance: 270.8
click at [406, 289] on div "Teacher Reference Center This link opens in a new window" at bounding box center [488, 301] width 711 height 27
drag, startPoint x: 387, startPoint y: 291, endPoint x: 116, endPoint y: 285, distance: 270.9
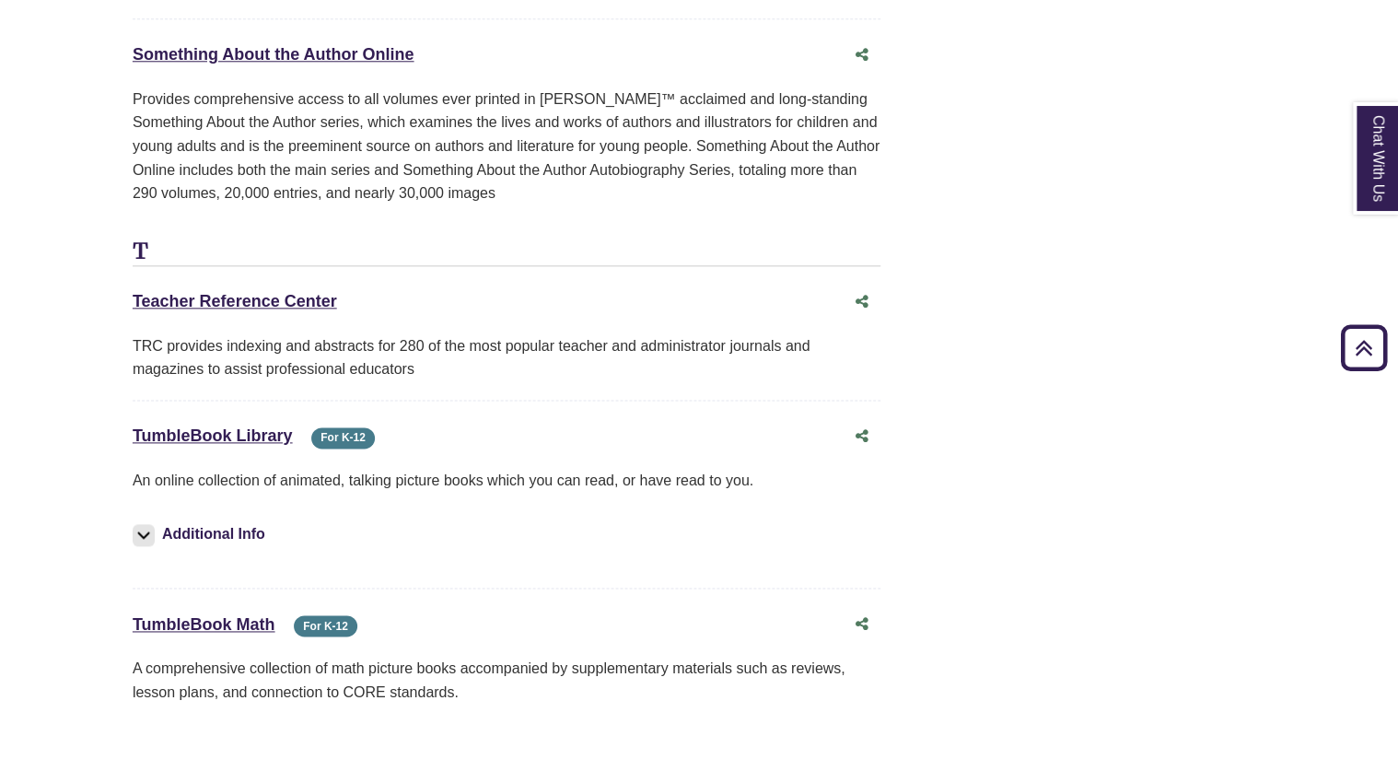
copy link "Teacher Reference Center"
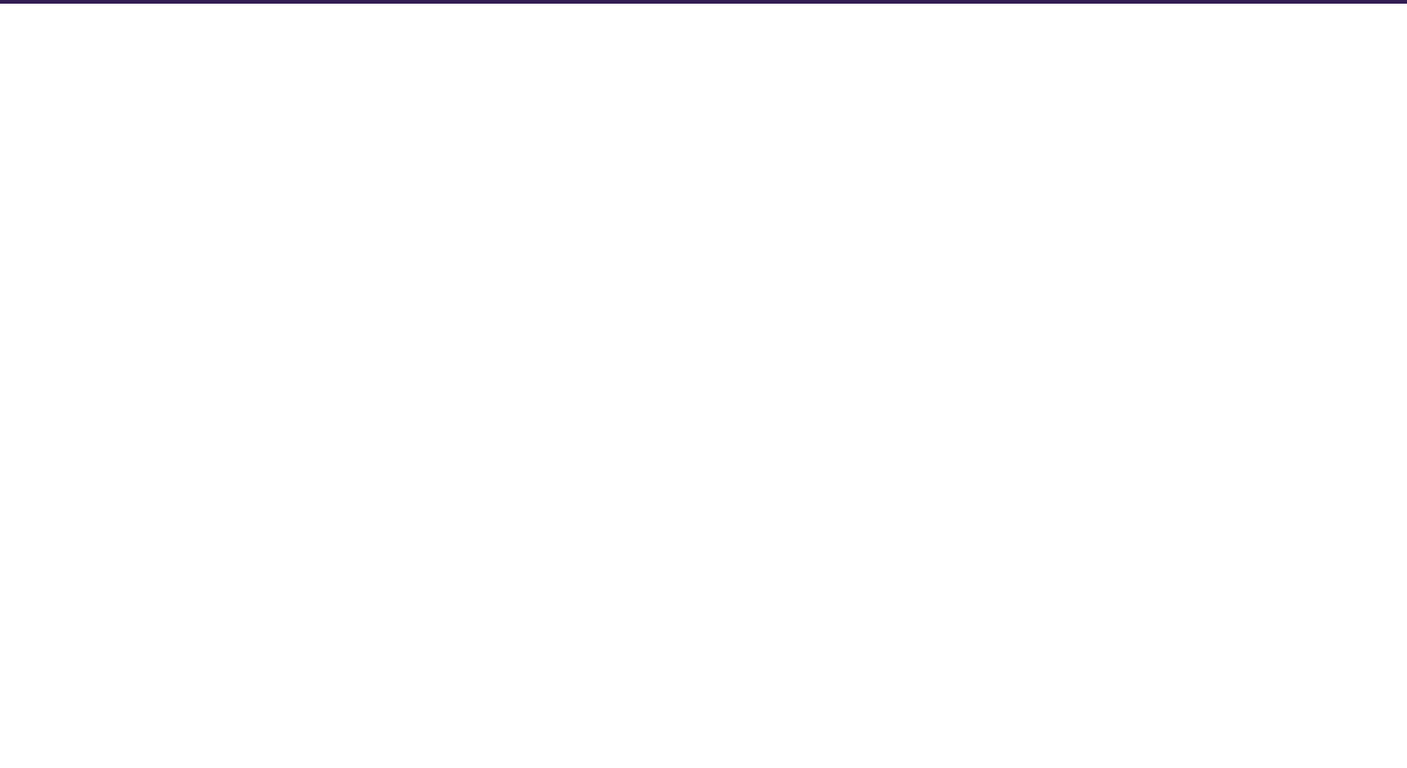
select select "Database Subject Filter"
select select "Database Types Filter"
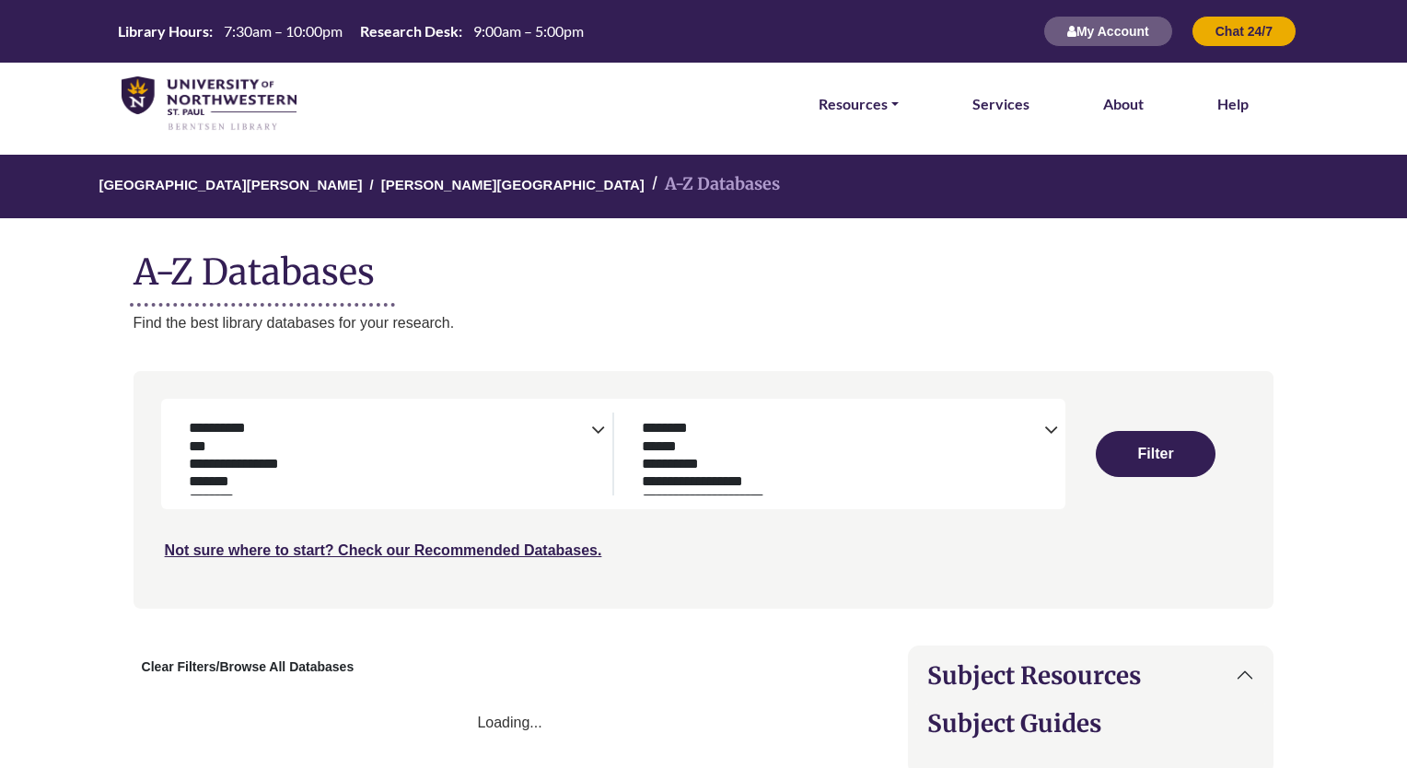
select select "Database Subject Filter"
select select "Database Types Filter"
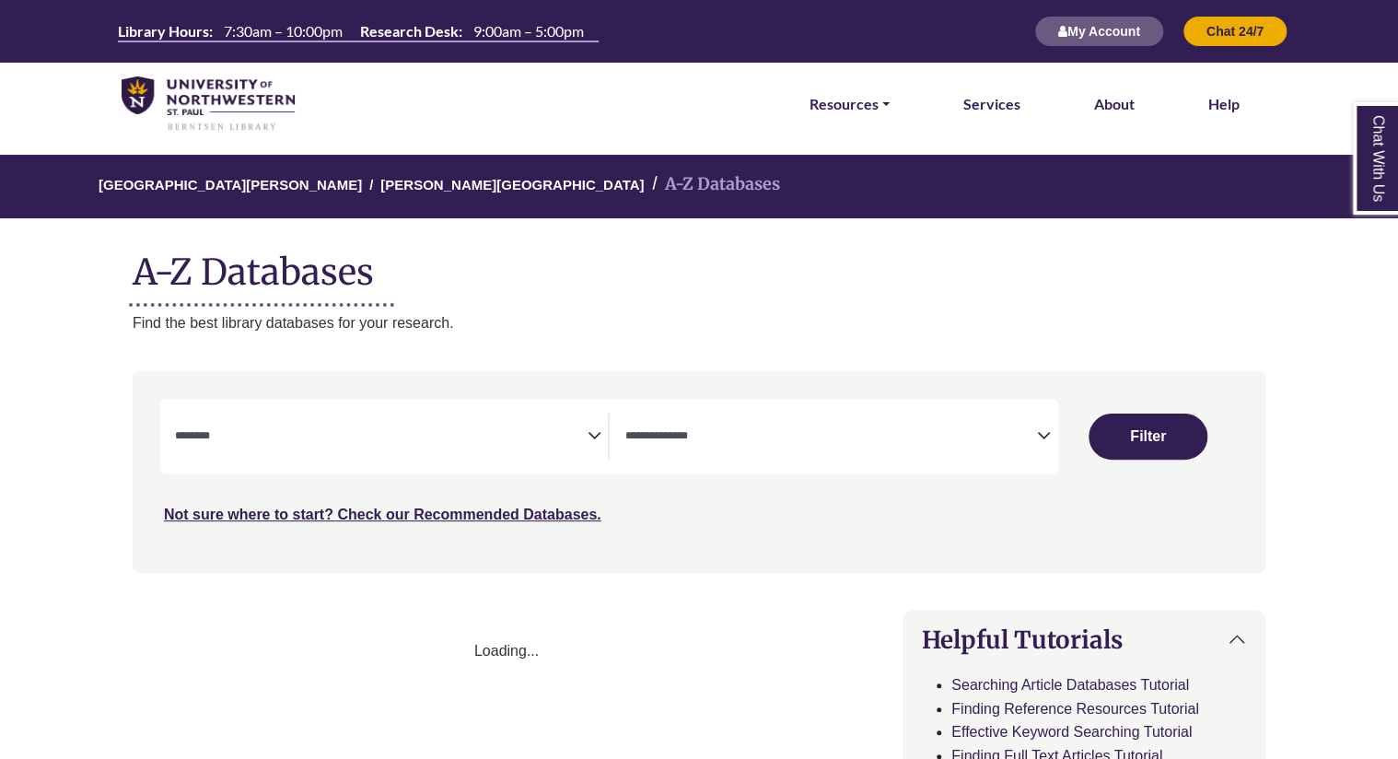
select select "Database Subject Filter"
select select "Database Types Filter"
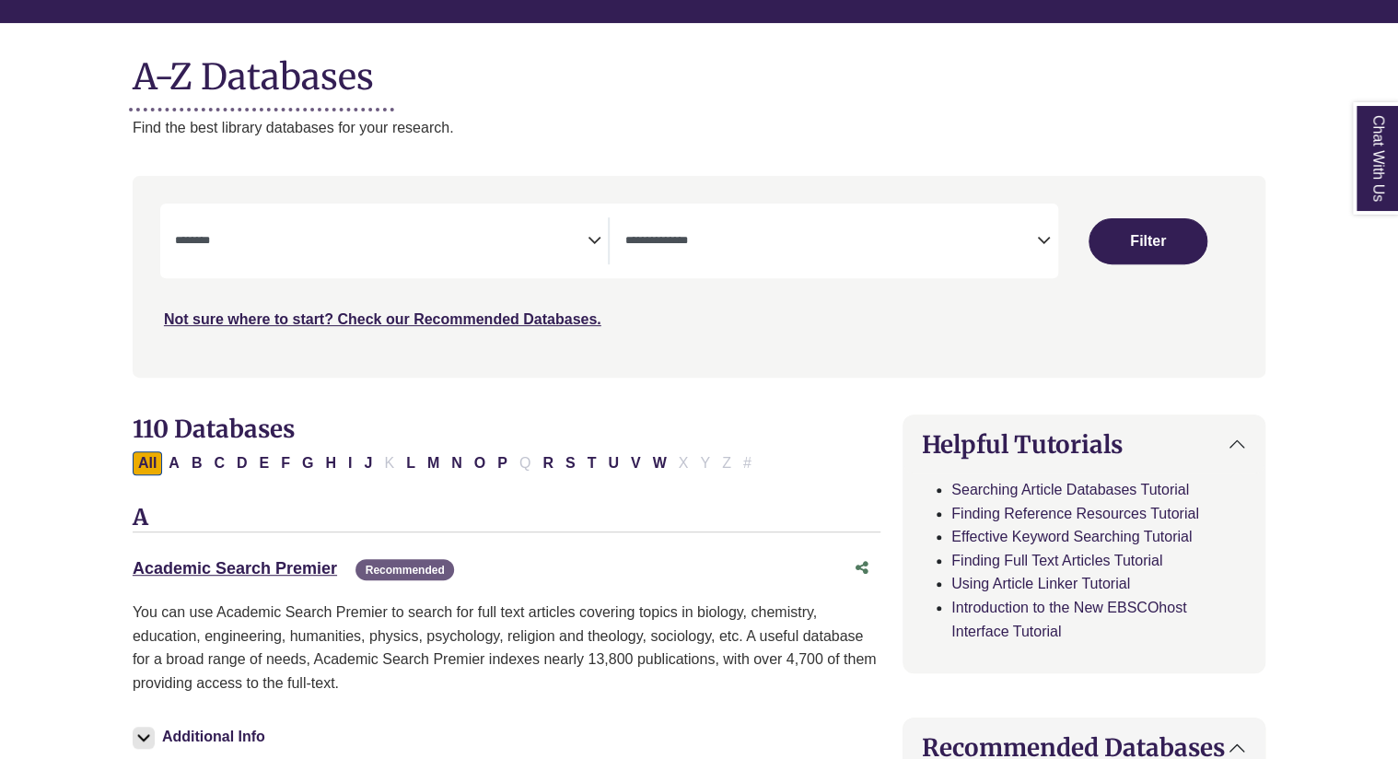
scroll to position [216, 0]
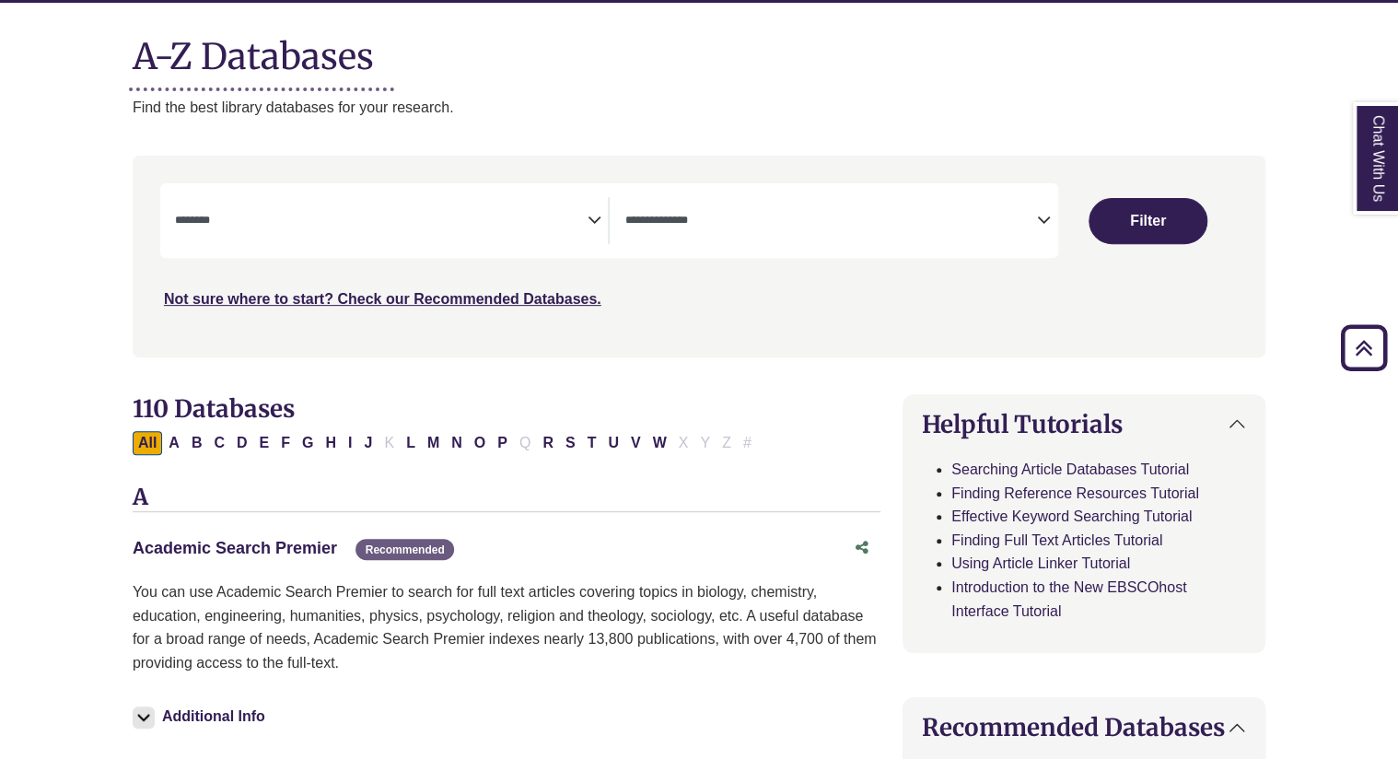
click at [286, 548] on link "Academic Search Premier This link opens in a new window" at bounding box center [235, 548] width 204 height 18
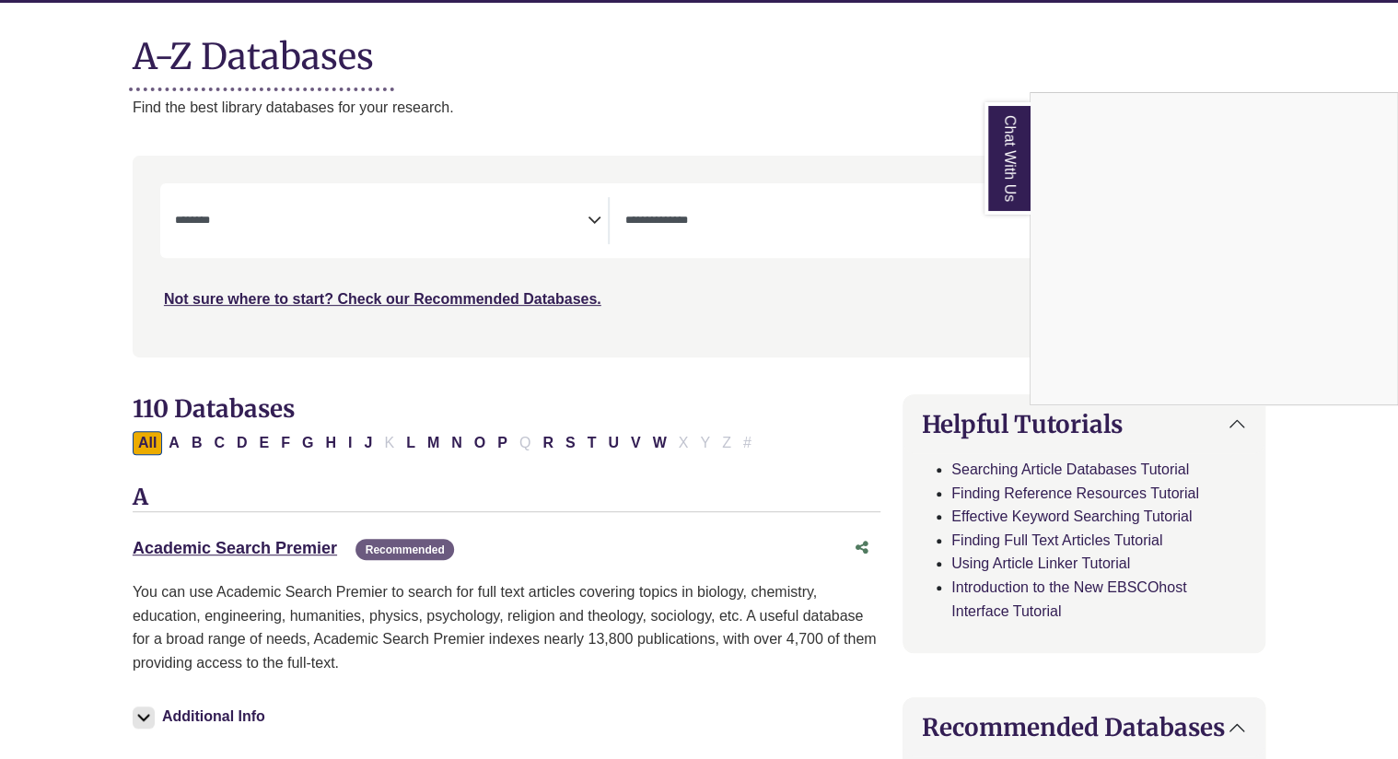
click at [257, 547] on div "Chat With Us" at bounding box center [699, 379] width 1398 height 759
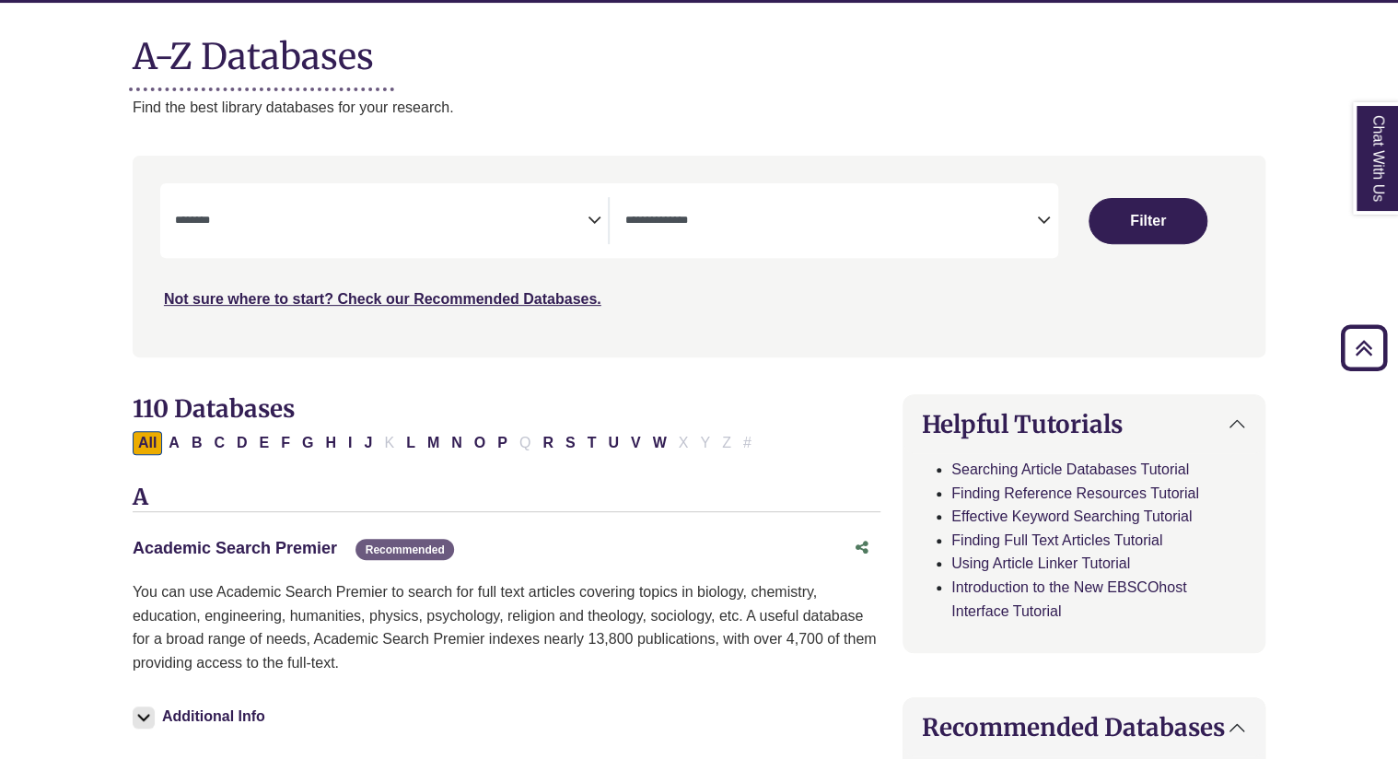
click at [280, 546] on link "Academic Search Premier This link opens in a new window" at bounding box center [235, 548] width 204 height 18
